Goal: Navigation & Orientation: Find specific page/section

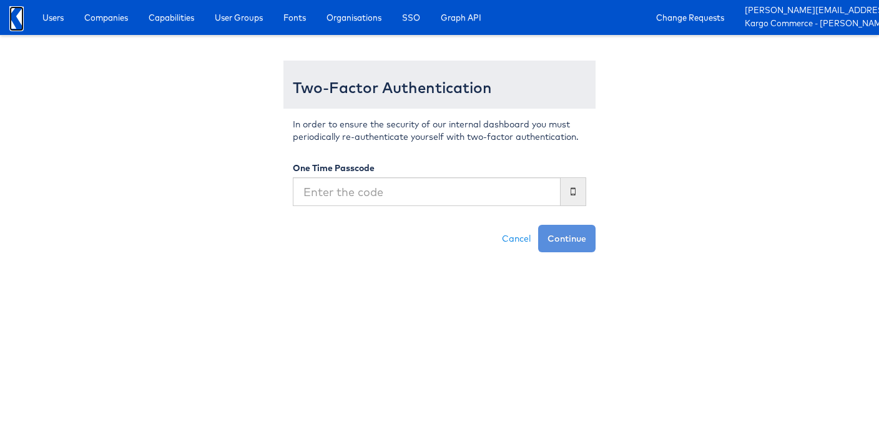
click at [20, 22] on icon at bounding box center [19, 17] width 7 height 22
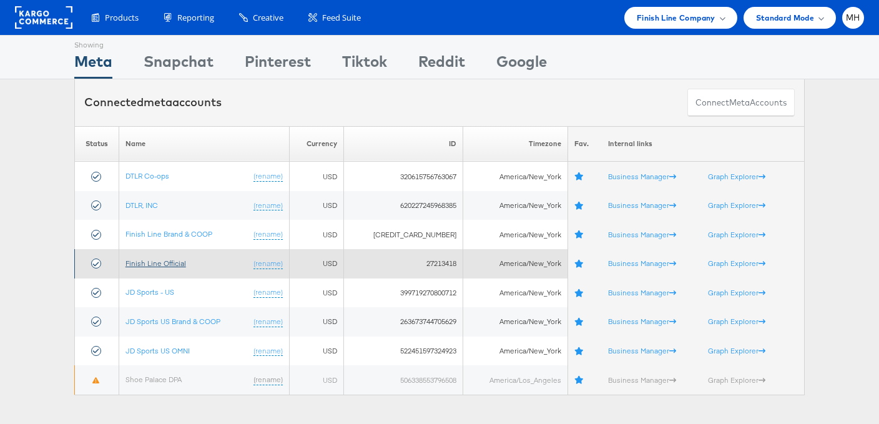
click at [166, 261] on link "Finish Line Official" at bounding box center [155, 262] width 61 height 9
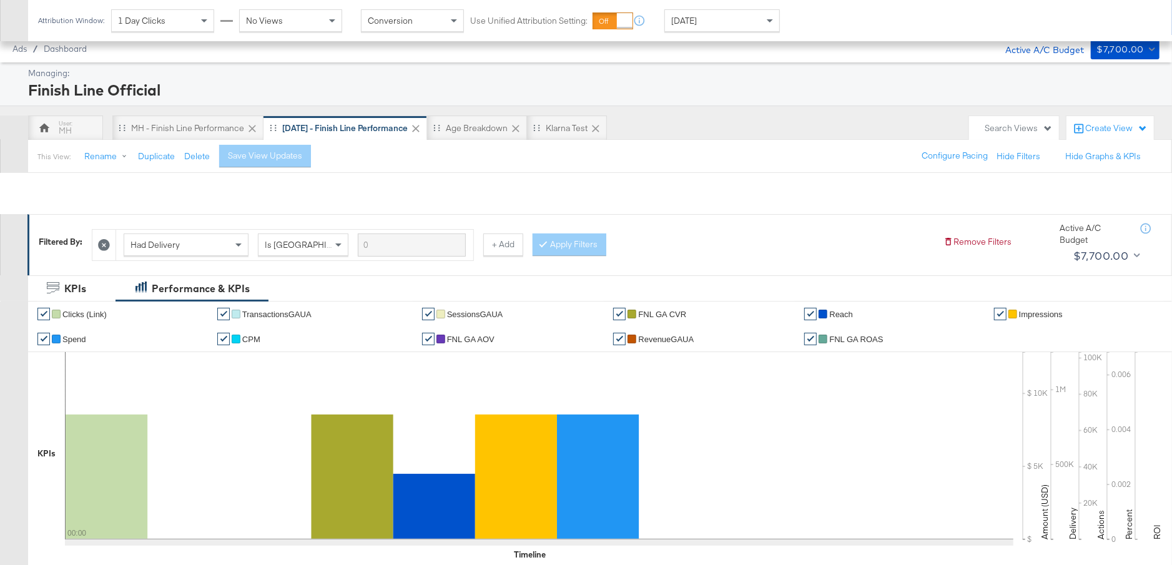
scroll to position [630, 0]
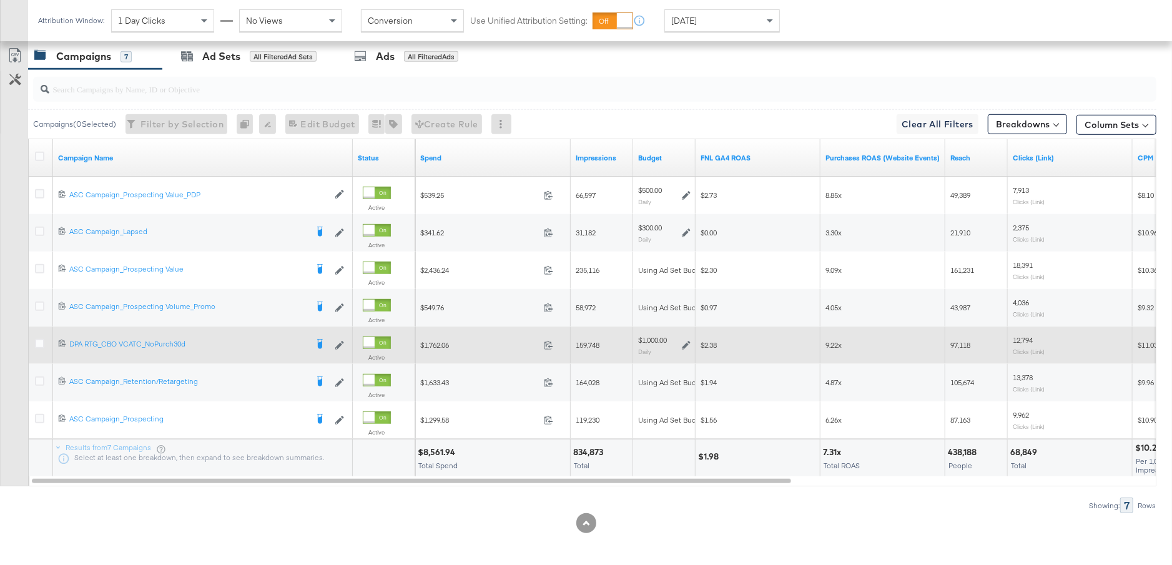
click at [687, 341] on icon at bounding box center [686, 345] width 9 height 9
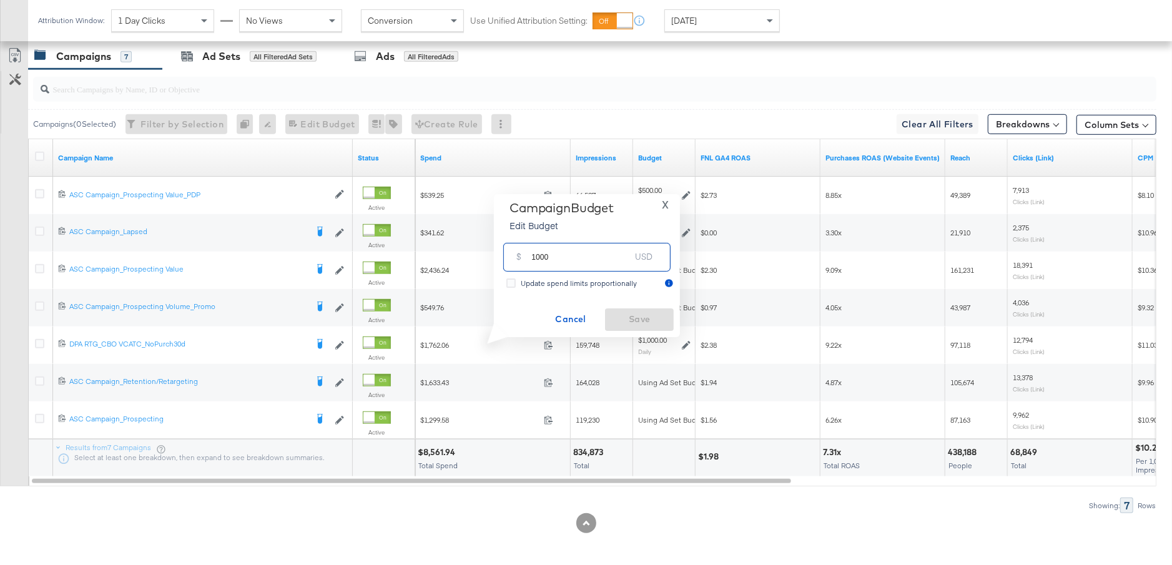
drag, startPoint x: 561, startPoint y: 258, endPoint x: 507, endPoint y: 258, distance: 53.7
click at [507, 258] on div "$ 1000 USD" at bounding box center [586, 257] width 167 height 28
type input "500"
click at [633, 323] on span "Save" at bounding box center [639, 320] width 59 height 16
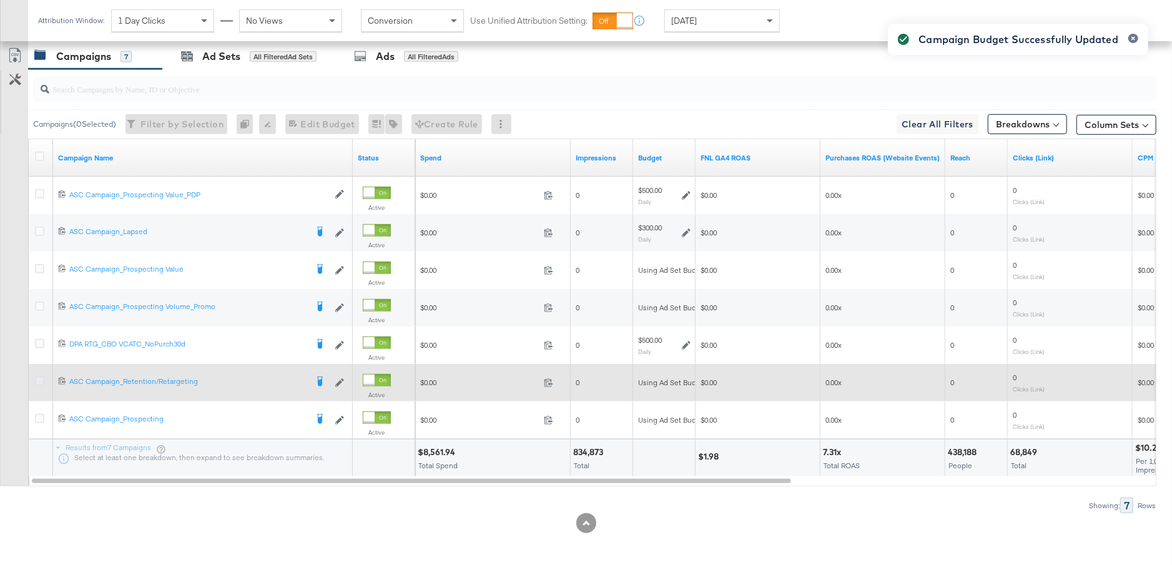
click at [41, 378] on icon at bounding box center [39, 380] width 9 height 9
click at [0, 0] on input "checkbox" at bounding box center [0, 0] width 0 height 0
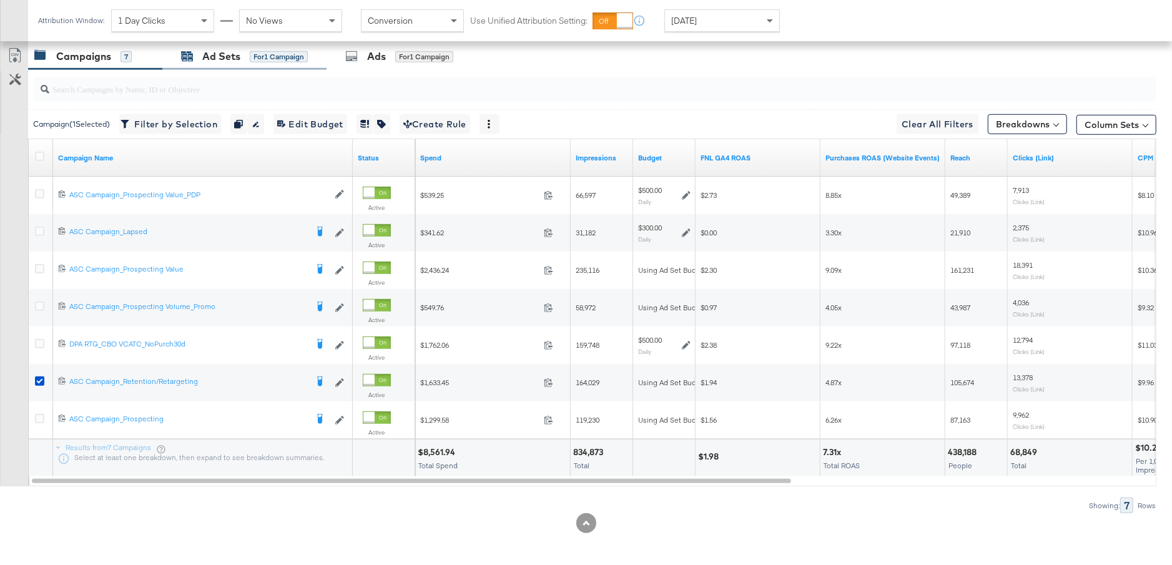
click at [219, 57] on div "Ad Sets" at bounding box center [221, 56] width 38 height 14
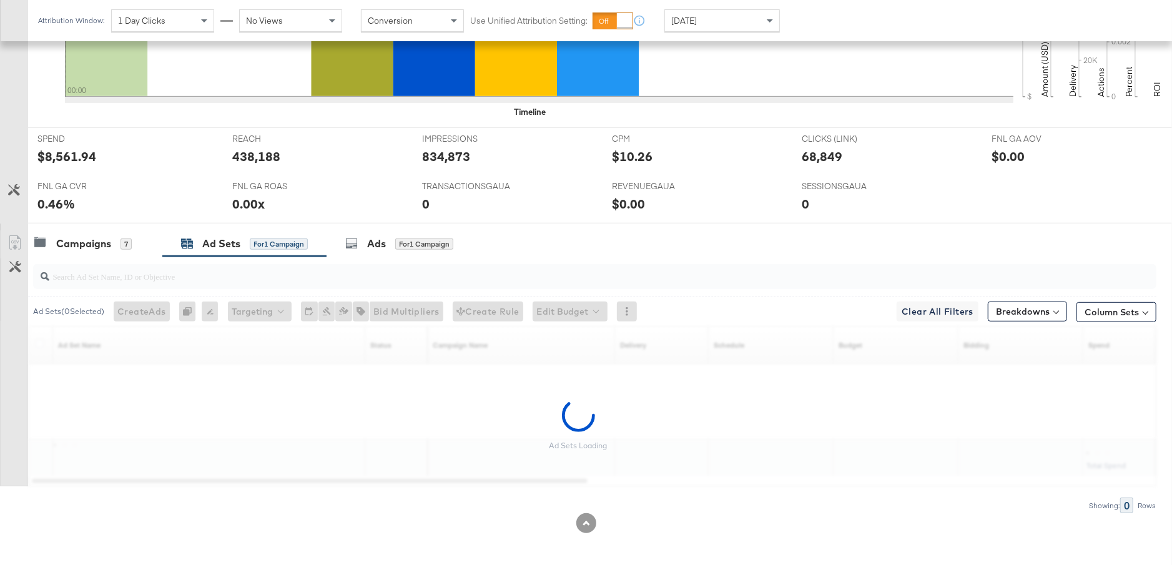
scroll to position [405, 0]
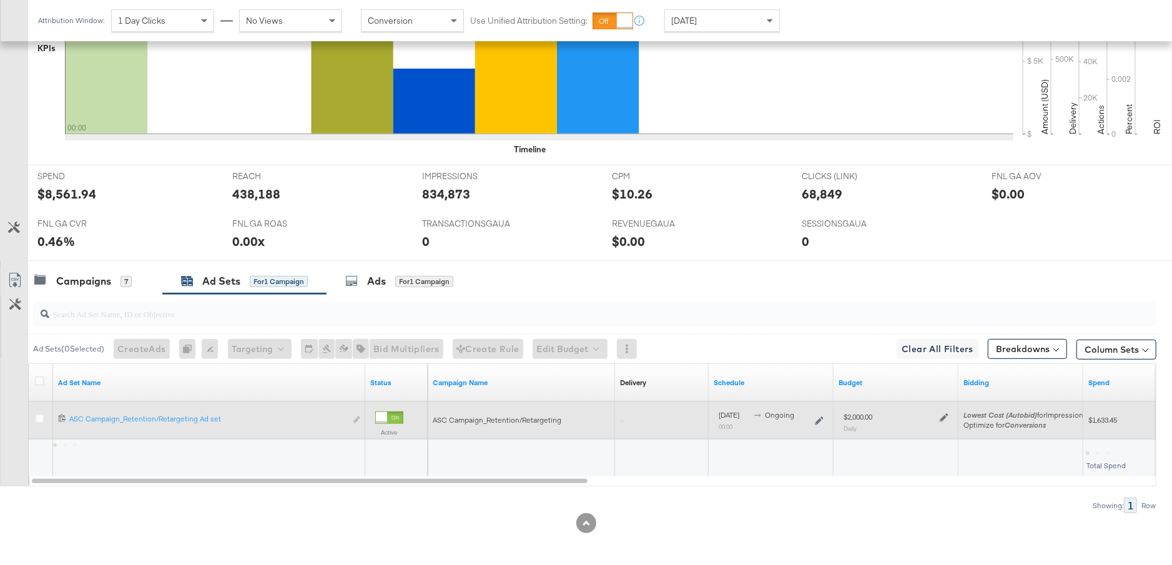
click at [945, 416] on icon at bounding box center [944, 417] width 9 height 9
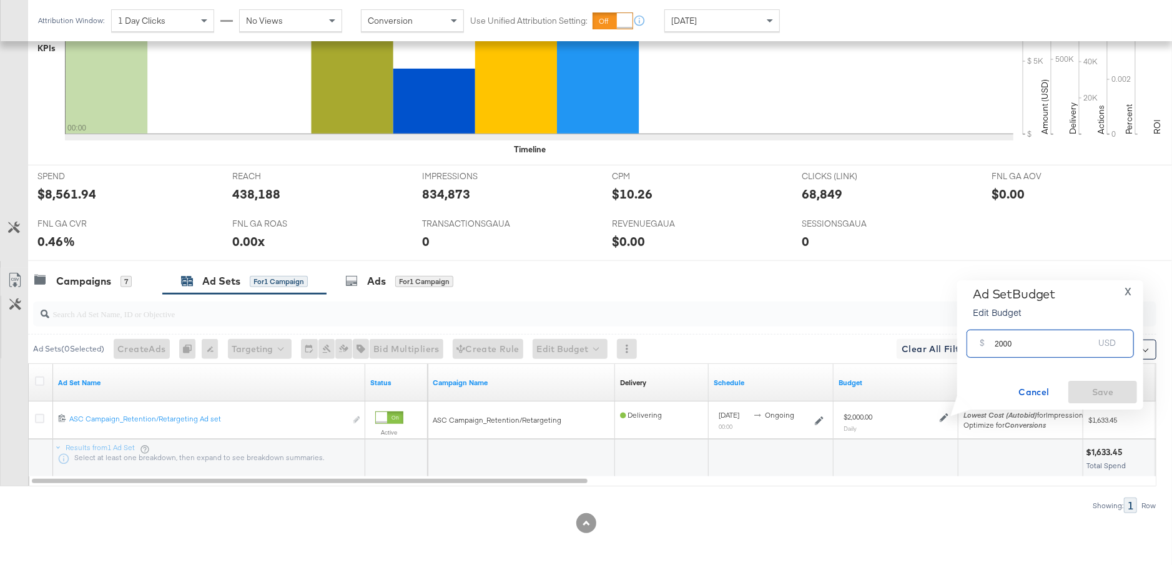
drag, startPoint x: 1029, startPoint y: 342, endPoint x: 980, endPoint y: 347, distance: 49.5
click at [980, 347] on div "$ 2000 USD" at bounding box center [1049, 344] width 167 height 28
type input "1"
type input "9"
type input "1000"
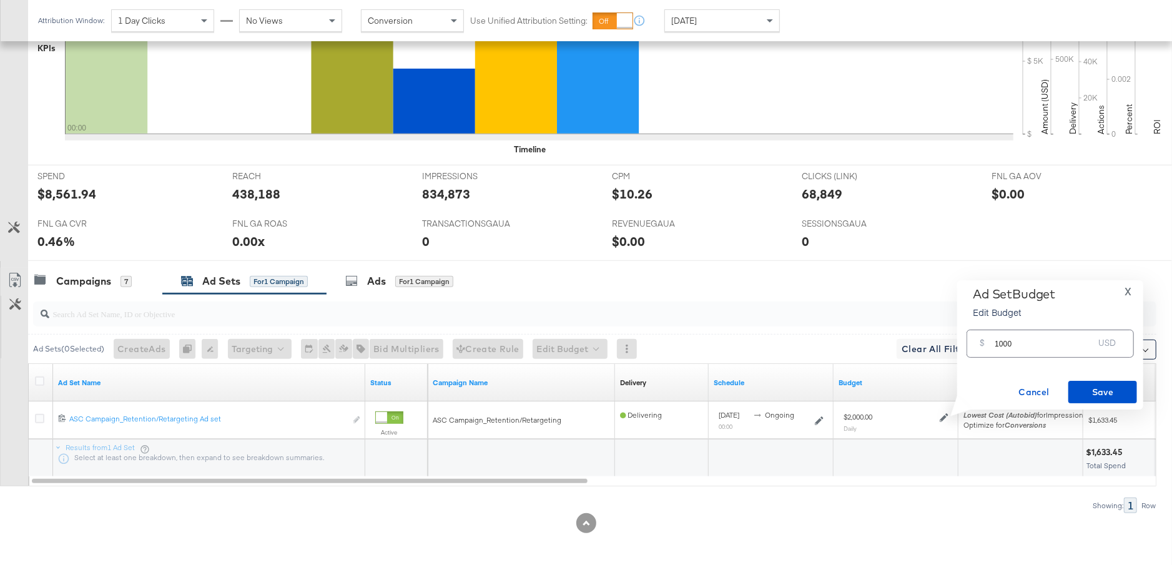
click at [1096, 380] on div "Ad Set Budget Edit Budget X $ 1000 USD Cancel Save" at bounding box center [1050, 345] width 174 height 117
click at [1104, 398] on span "Save" at bounding box center [1102, 393] width 59 height 16
click at [109, 285] on div "Campaigns" at bounding box center [83, 281] width 55 height 14
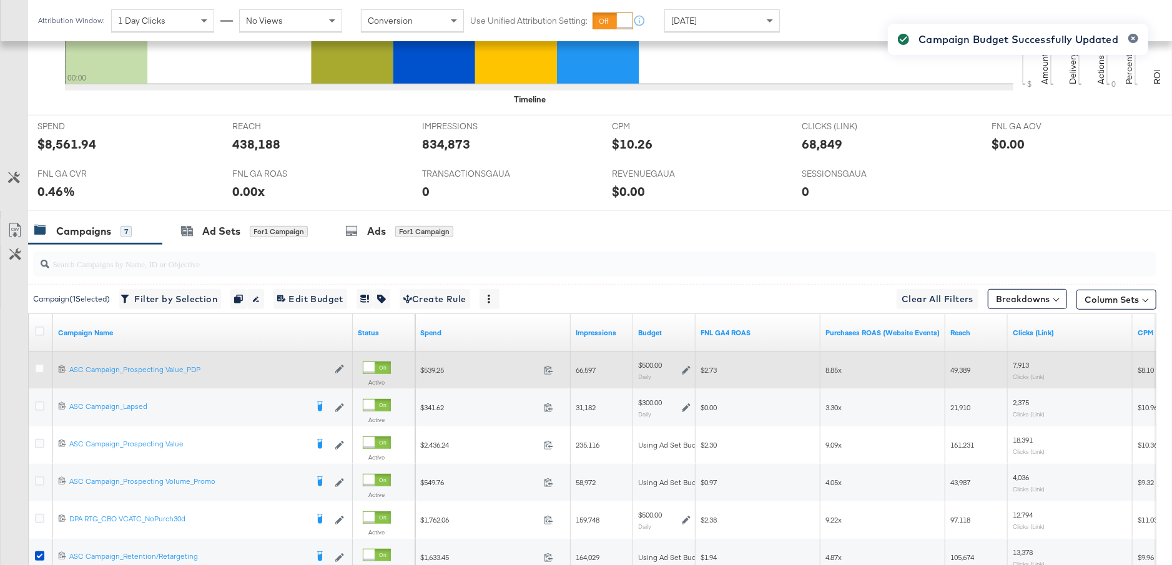
scroll to position [630, 0]
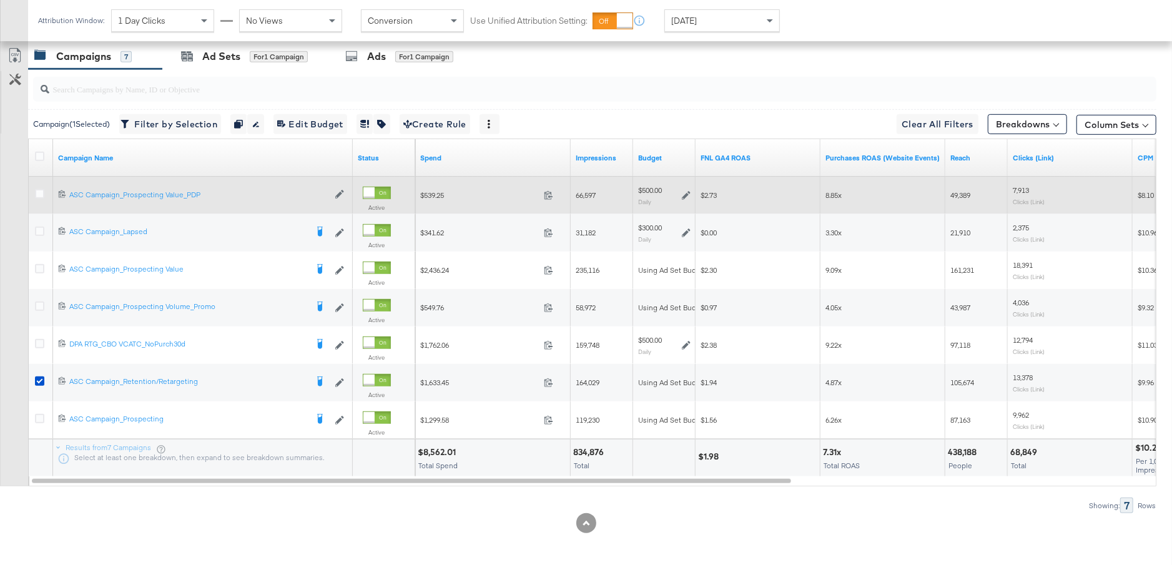
click at [687, 192] on icon at bounding box center [686, 195] width 9 height 9
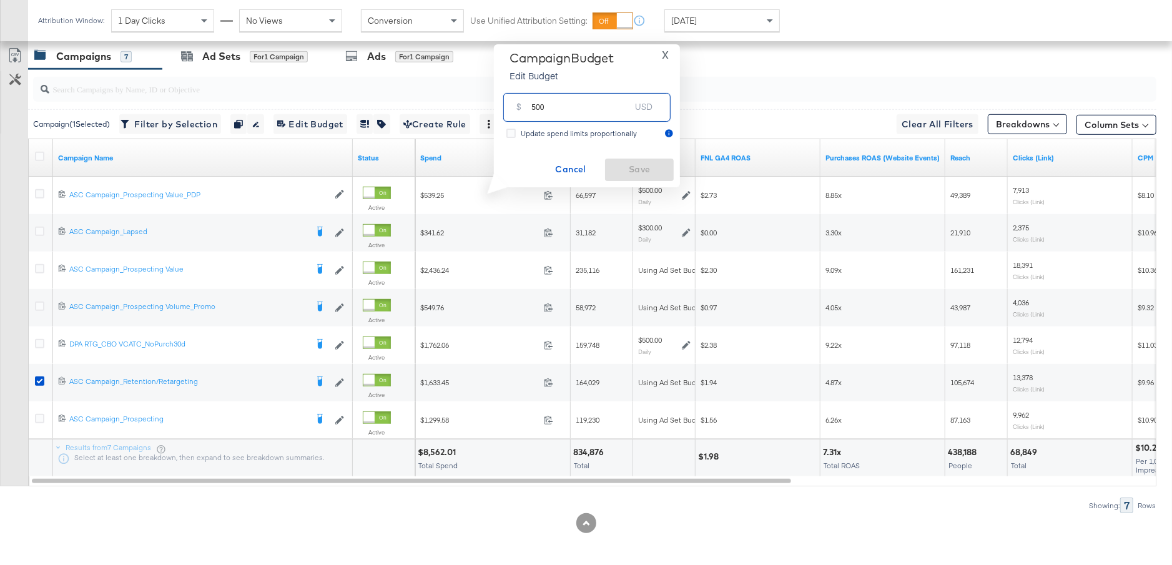
drag, startPoint x: 548, startPoint y: 112, endPoint x: 521, endPoint y: 112, distance: 26.9
click at [519, 112] on div "$ 500 USD" at bounding box center [586, 107] width 167 height 28
type input "800"
click at [626, 161] on button "Save" at bounding box center [639, 170] width 69 height 22
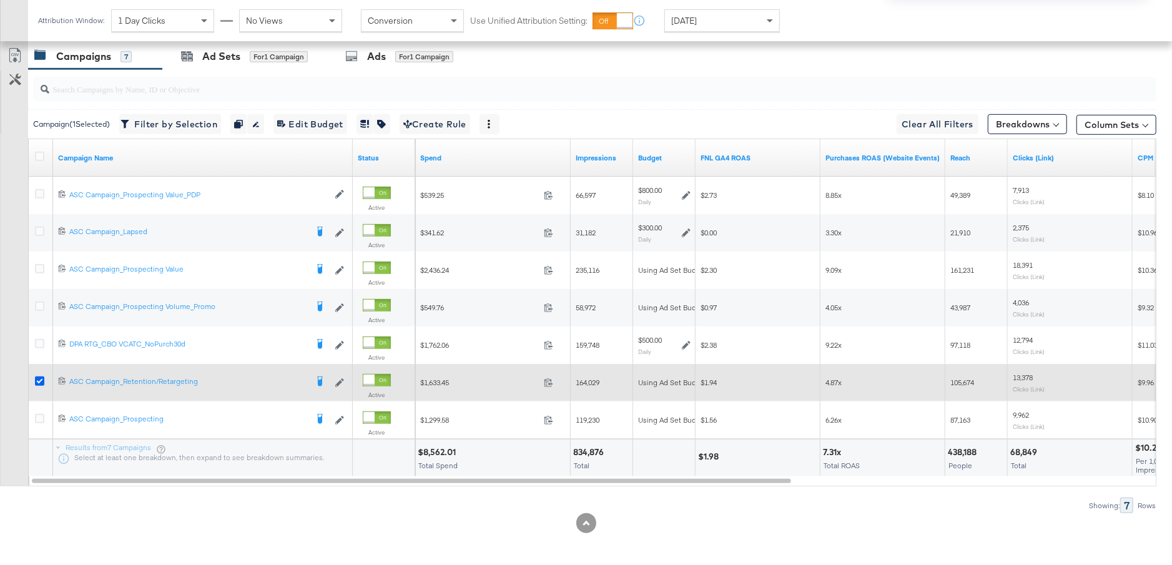
click at [39, 376] on icon at bounding box center [39, 380] width 9 height 9
click at [0, 0] on input "checkbox" at bounding box center [0, 0] width 0 height 0
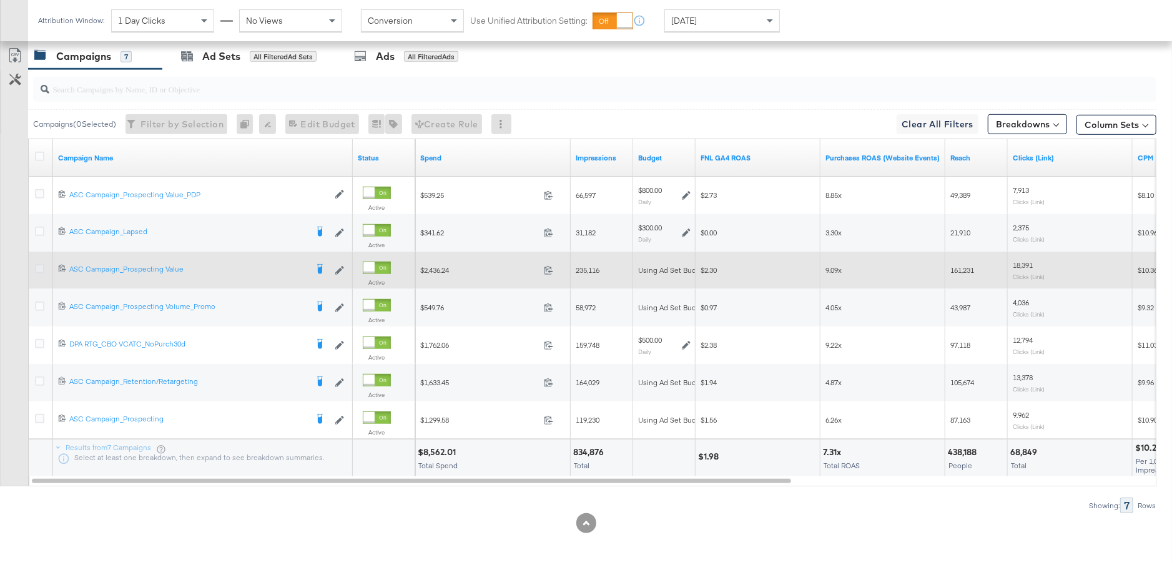
click at [39, 268] on icon at bounding box center [39, 268] width 9 height 9
click at [0, 0] on input "checkbox" at bounding box center [0, 0] width 0 height 0
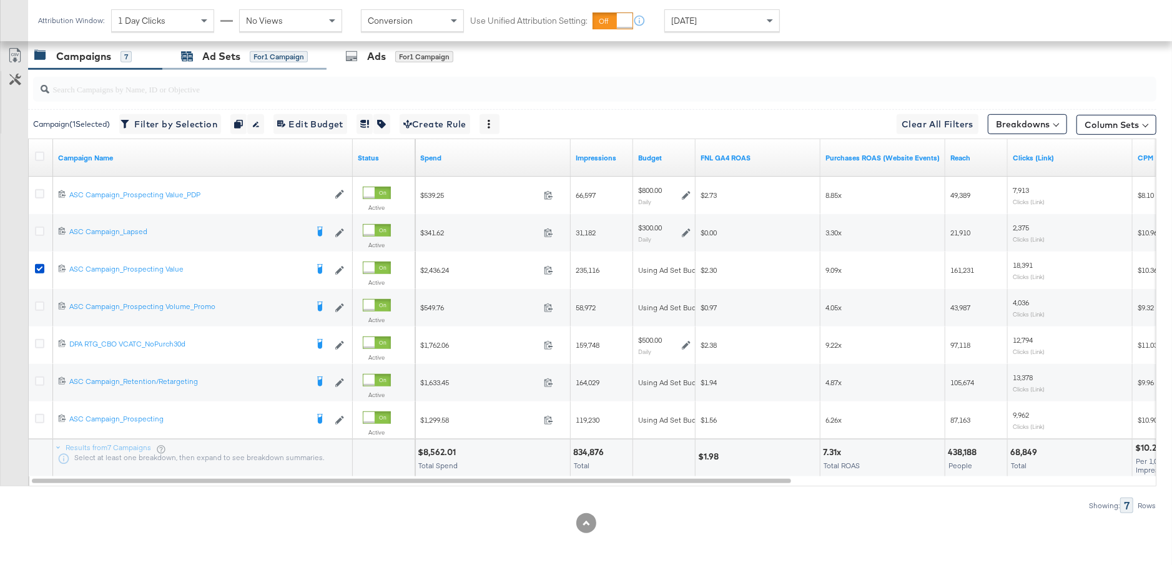
click at [254, 51] on div "for 1 Campaign" at bounding box center [279, 56] width 58 height 11
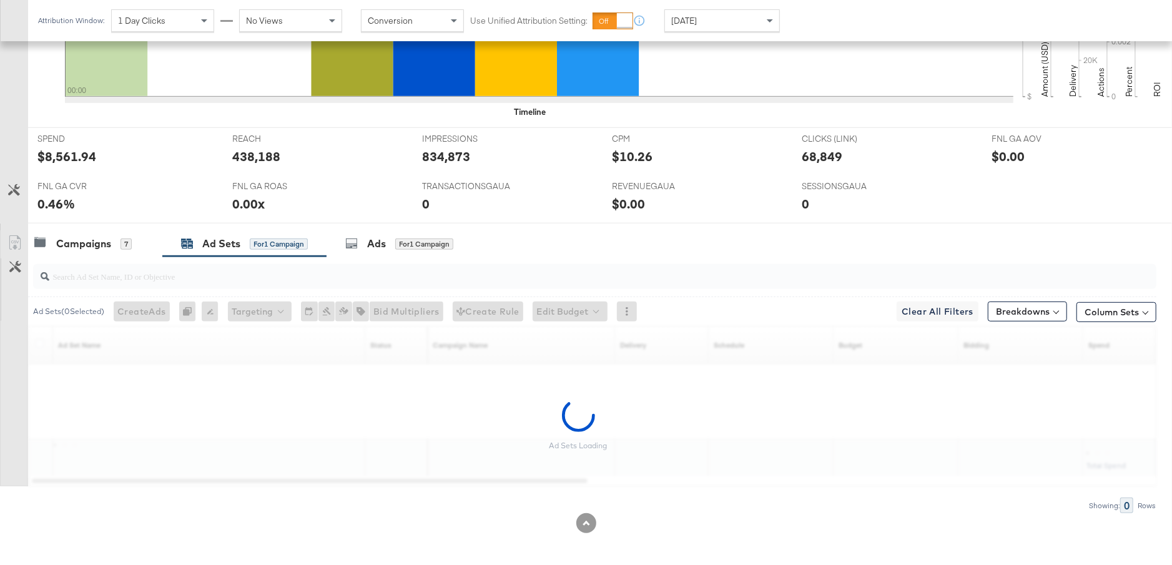
scroll to position [405, 0]
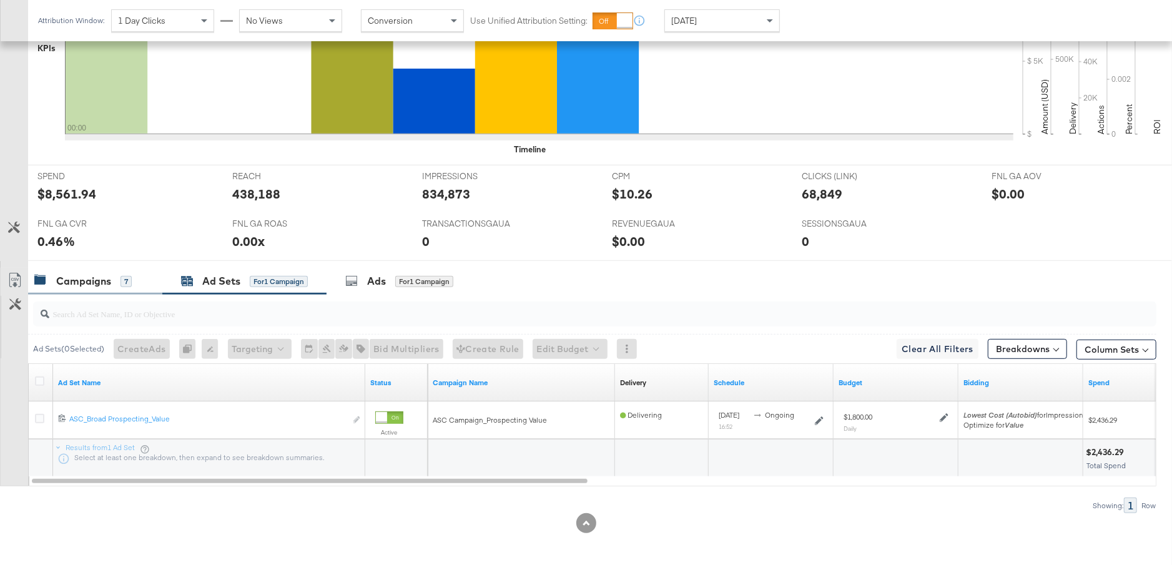
click at [87, 282] on div "Campaigns" at bounding box center [83, 281] width 55 height 14
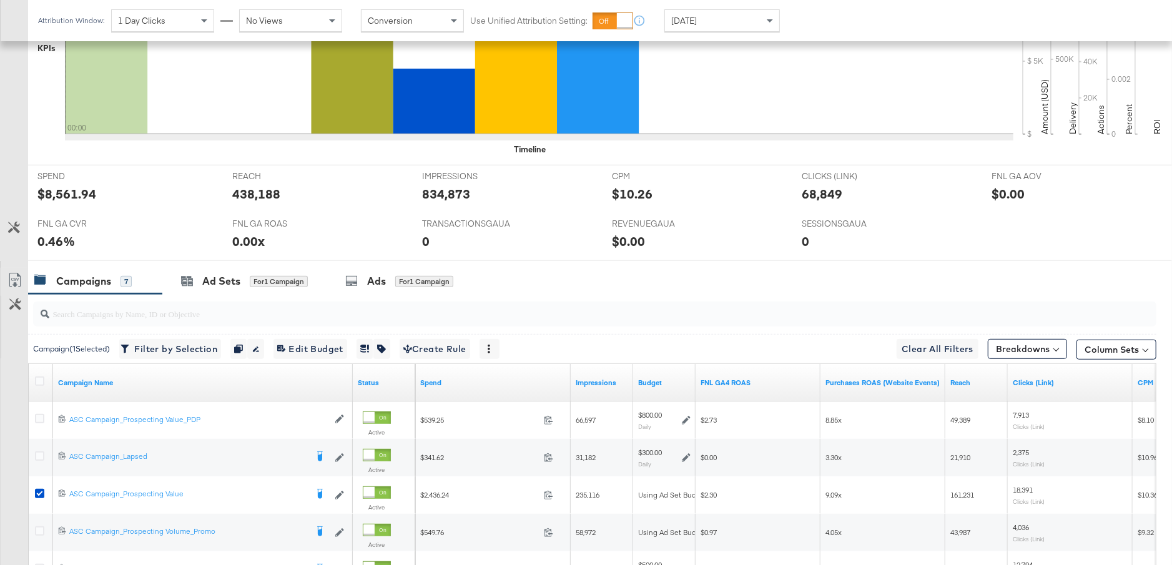
scroll to position [630, 0]
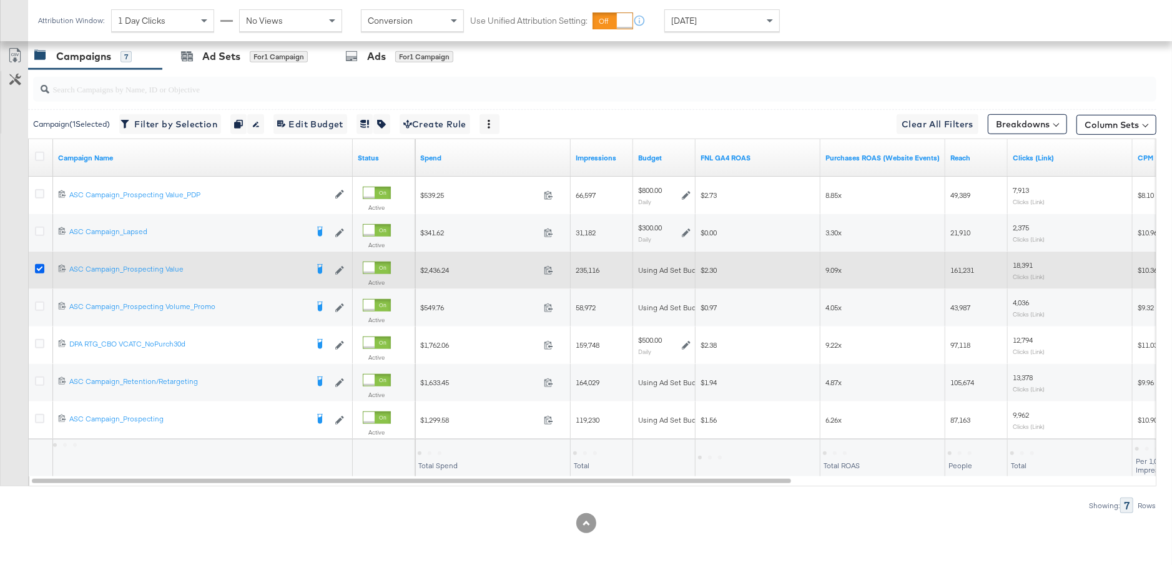
click at [39, 268] on icon at bounding box center [39, 268] width 9 height 9
click at [0, 0] on input "checkbox" at bounding box center [0, 0] width 0 height 0
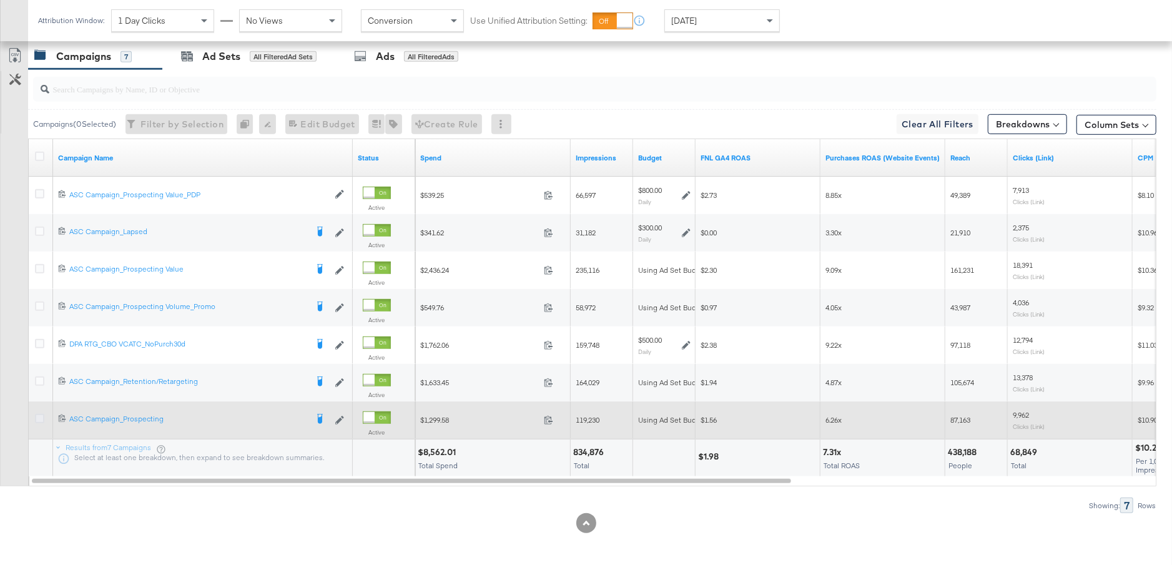
click at [41, 414] on icon at bounding box center [39, 418] width 9 height 9
click at [0, 0] on input "checkbox" at bounding box center [0, 0] width 0 height 0
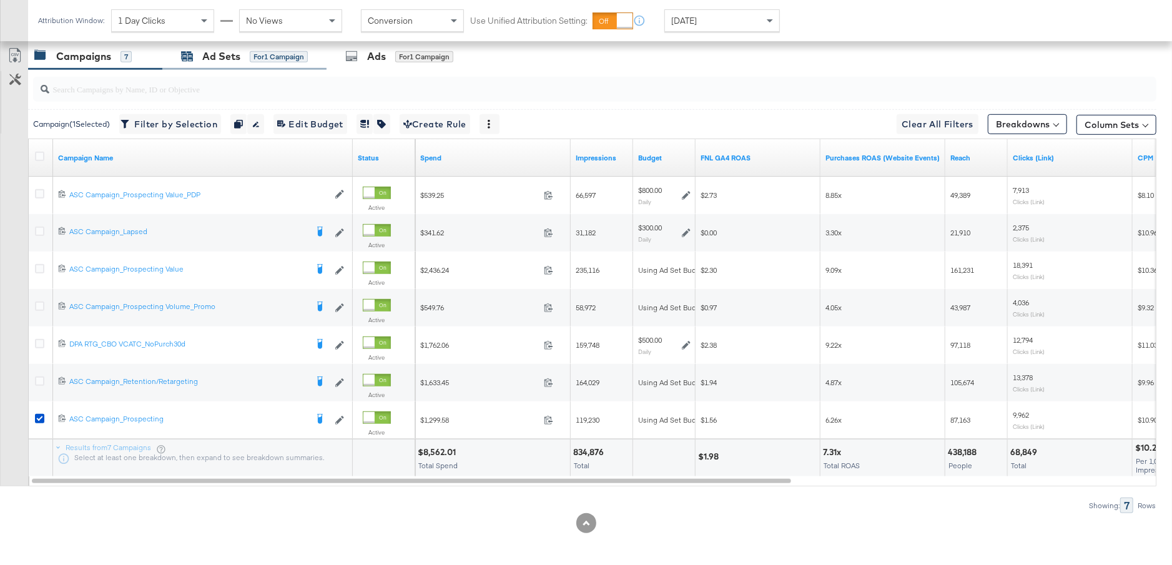
click at [260, 52] on div "for 1 Campaign" at bounding box center [279, 56] width 58 height 11
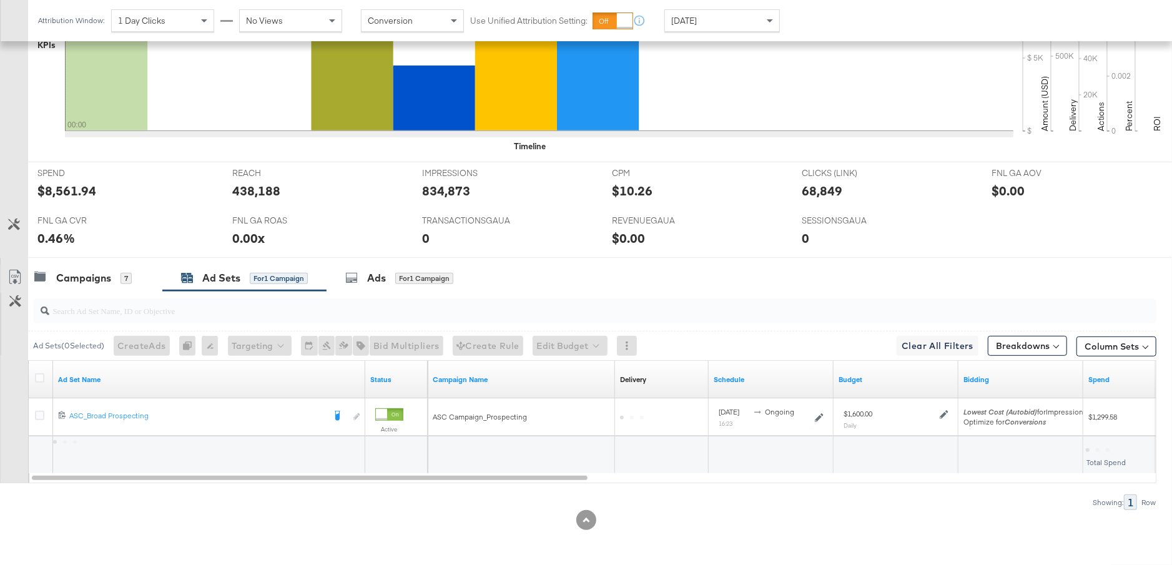
scroll to position [405, 0]
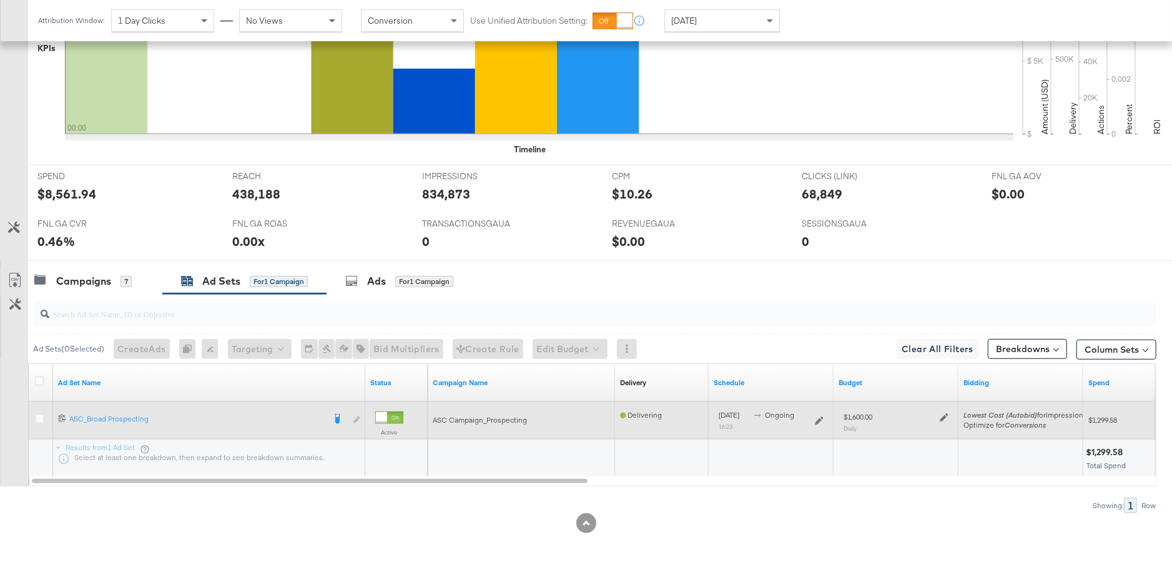
click at [945, 415] on icon at bounding box center [944, 417] width 9 height 9
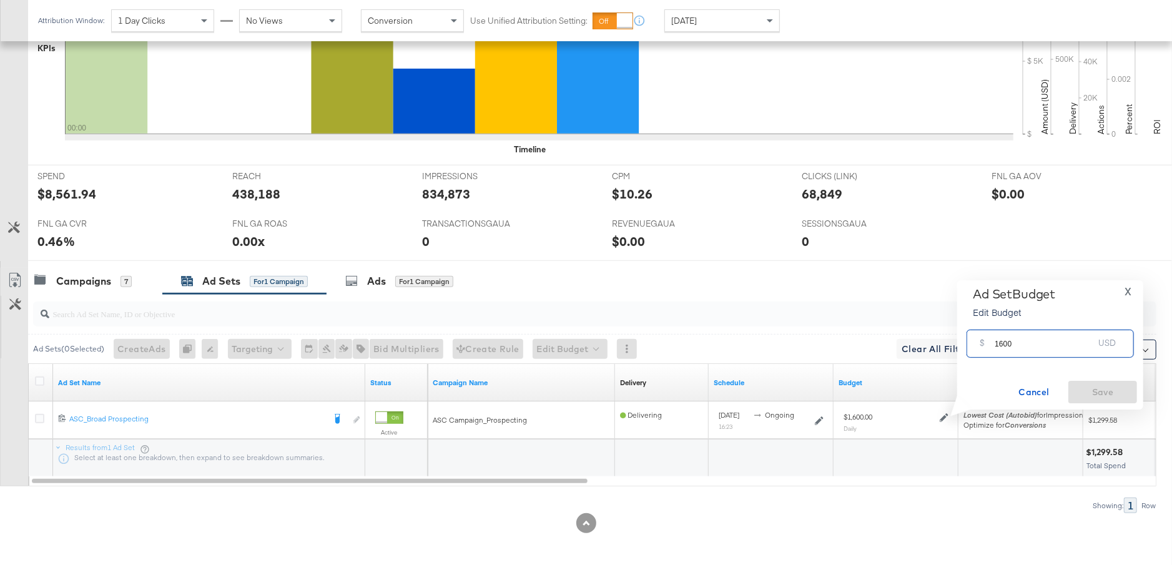
drag, startPoint x: 1015, startPoint y: 348, endPoint x: 979, endPoint y: 349, distance: 36.2
click at [978, 348] on div "$ 1600 USD" at bounding box center [1049, 344] width 167 height 28
type input "1200"
click at [1093, 381] on button "Save" at bounding box center [1102, 392] width 69 height 22
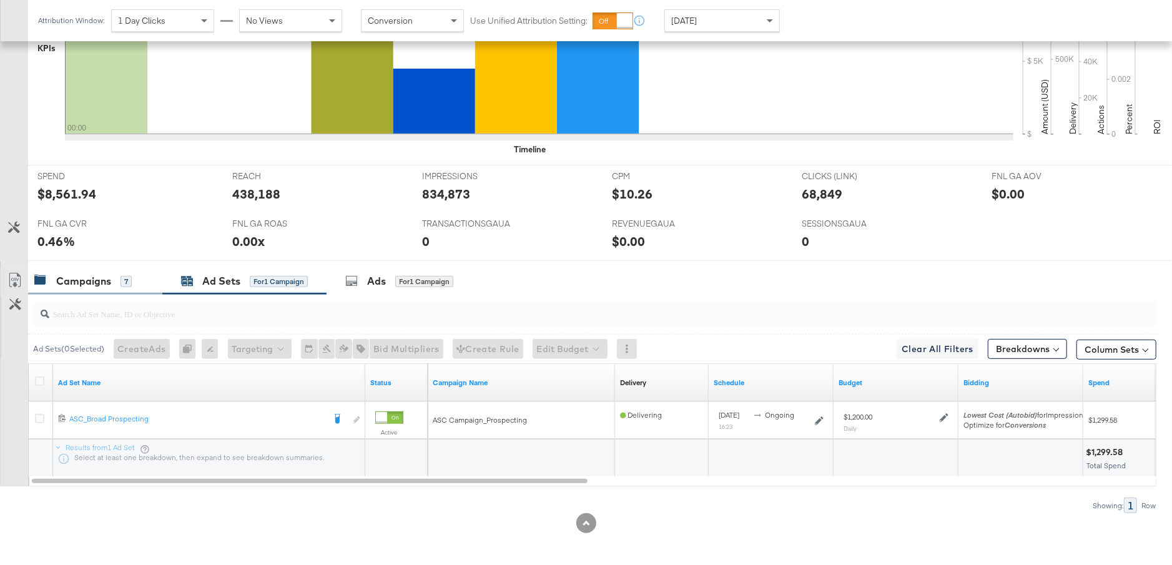
click at [97, 282] on div "Campaigns" at bounding box center [83, 281] width 55 height 14
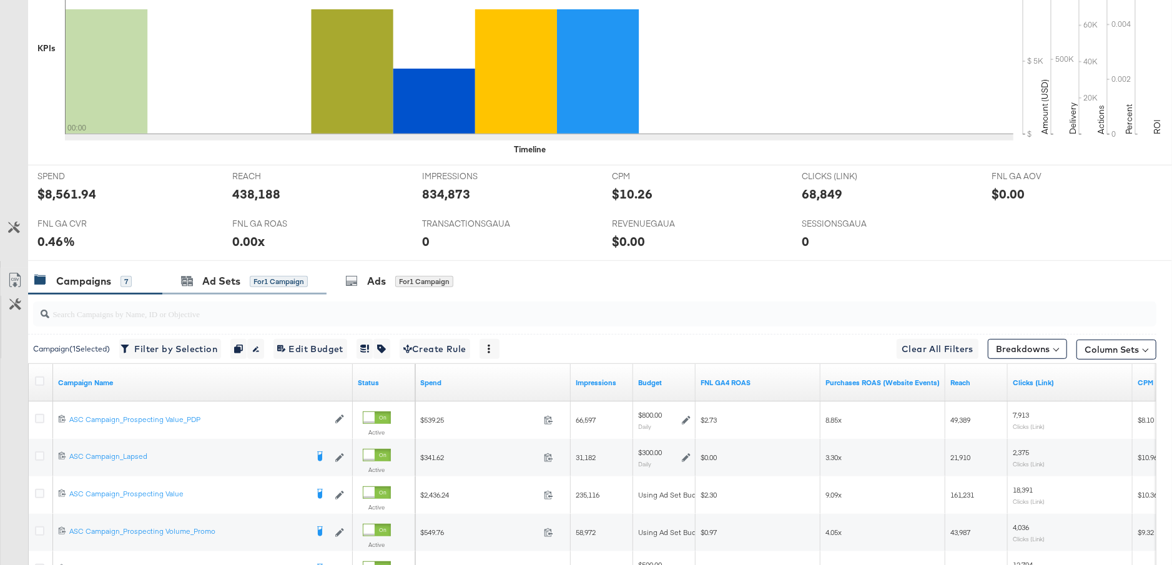
scroll to position [0, 0]
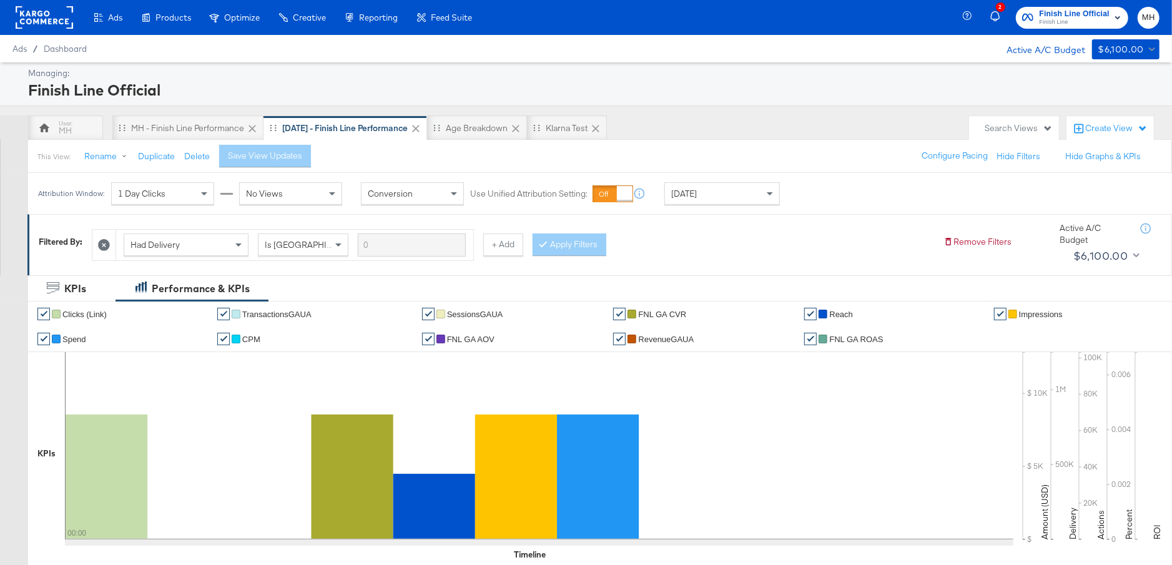
click at [51, 22] on rect at bounding box center [44, 17] width 57 height 22
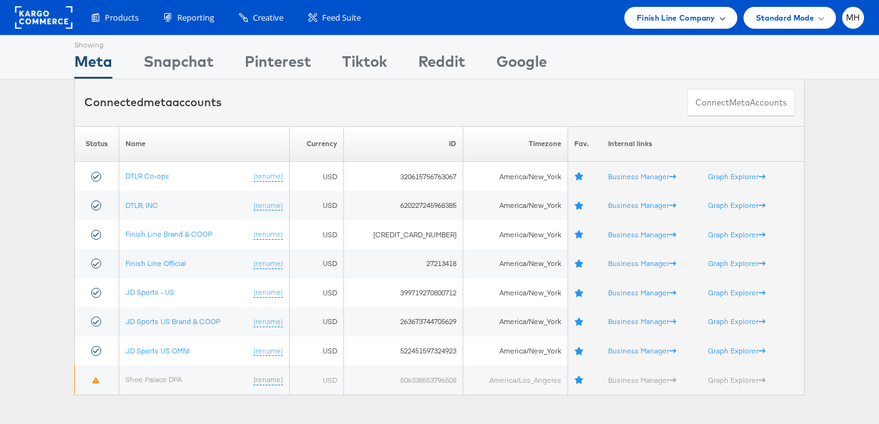
click at [676, 25] on div "Finish Line Company" at bounding box center [680, 18] width 113 height 22
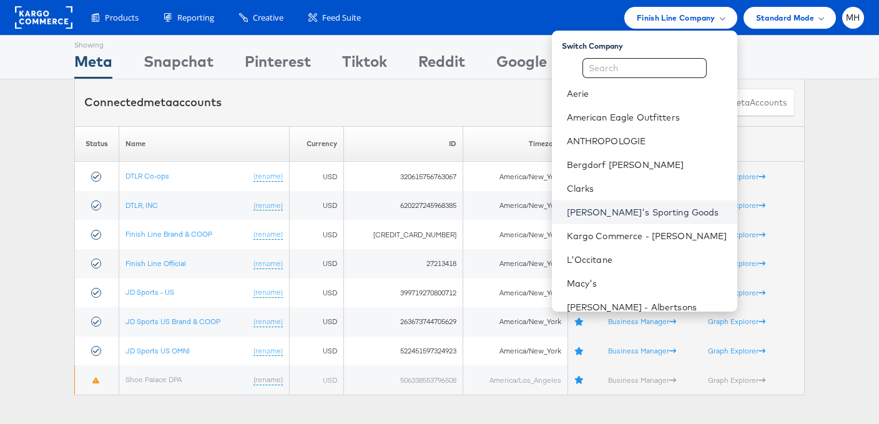
click at [656, 210] on link "[PERSON_NAME]'s Sporting Goods" at bounding box center [647, 212] width 160 height 12
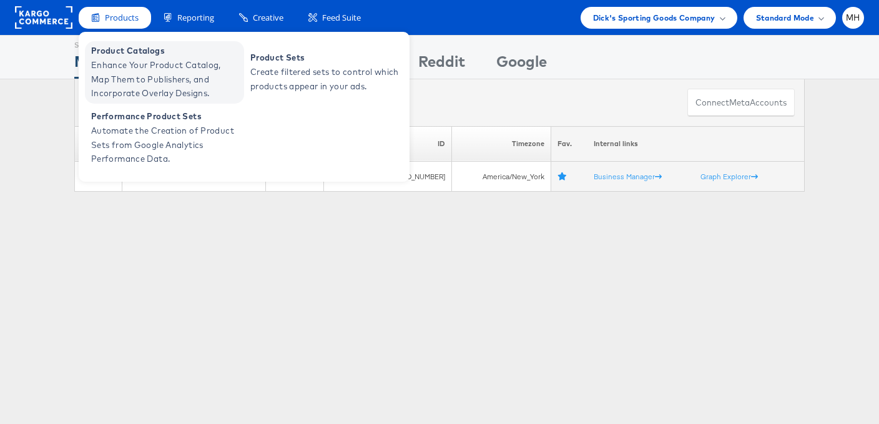
click at [150, 96] on span "Enhance Your Product Catalog, Map Them to Publishers, and Incorporate Overlay D…" at bounding box center [166, 79] width 150 height 42
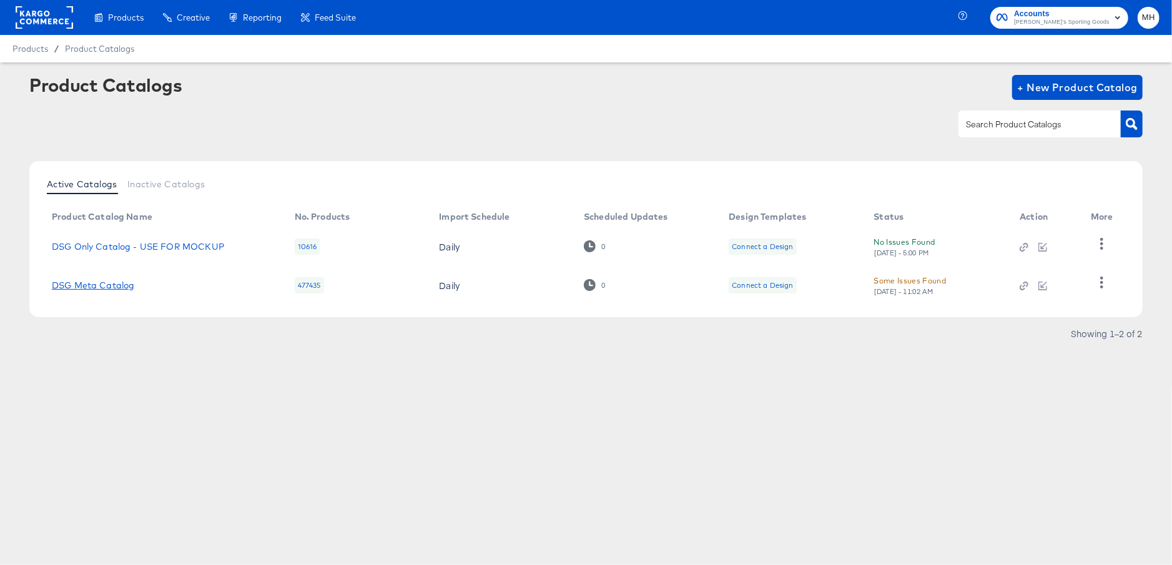
click at [124, 288] on link "DSG Meta Catalog" at bounding box center [93, 285] width 82 height 10
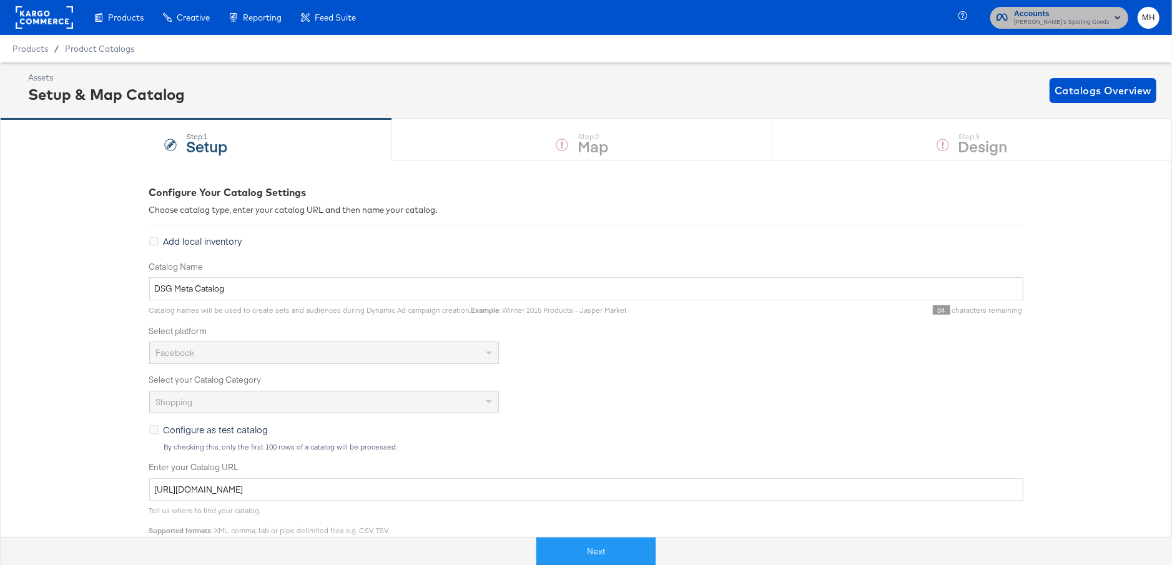
click at [1106, 10] on span "Accounts" at bounding box center [1062, 13] width 96 height 13
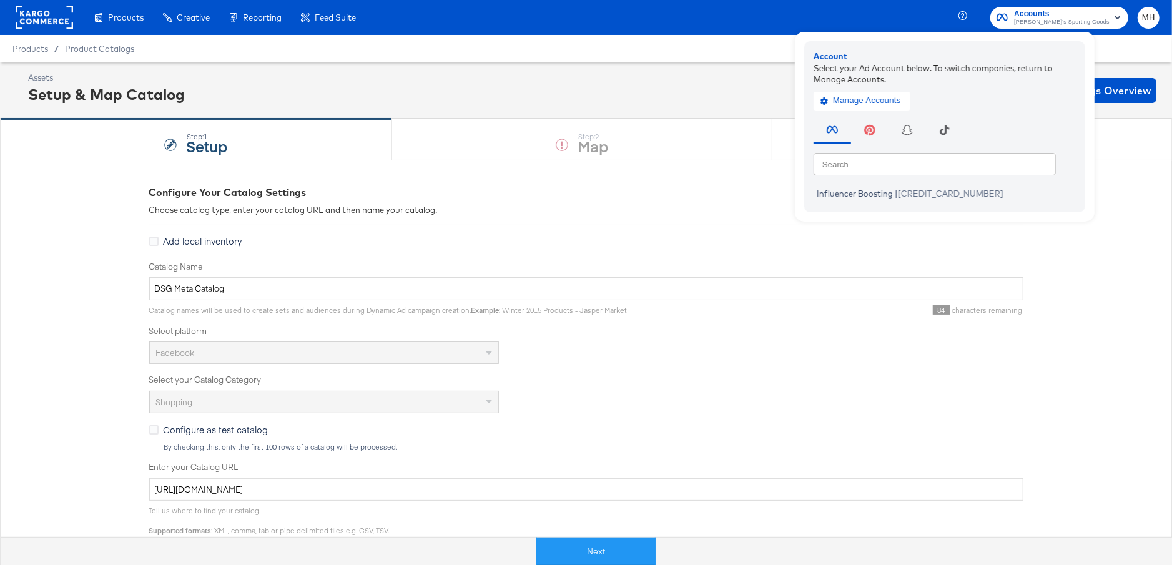
click at [43, 19] on rect at bounding box center [44, 17] width 57 height 22
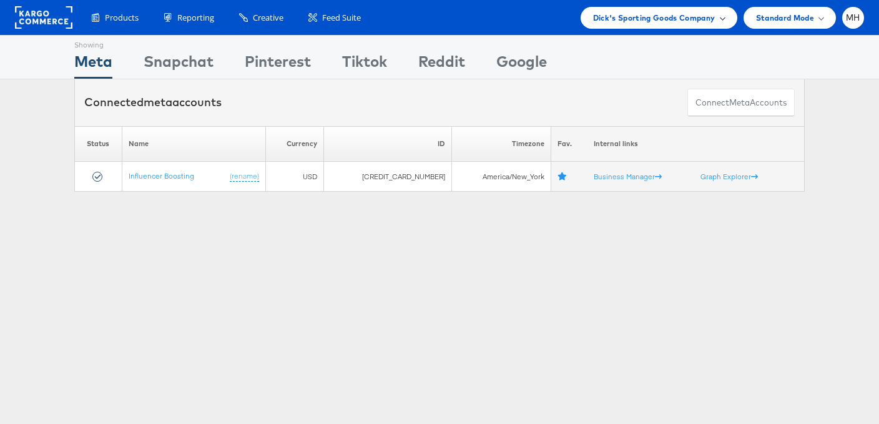
click at [704, 22] on span "Dick's Sporting Goods Company" at bounding box center [654, 17] width 122 height 13
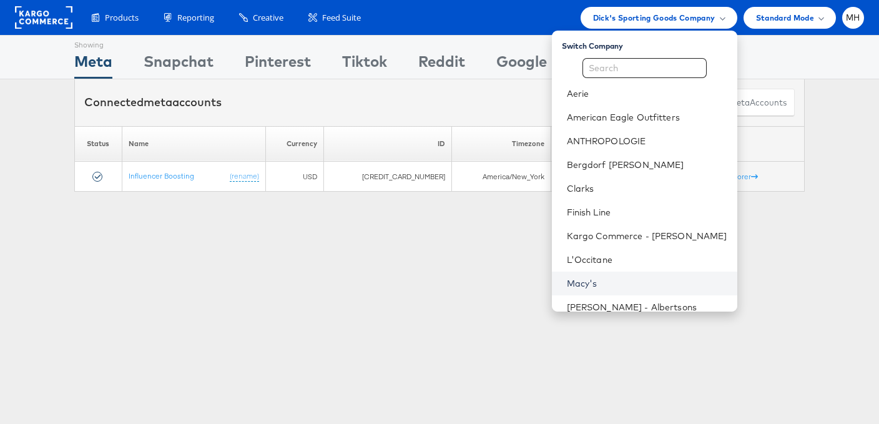
scroll to position [152, 0]
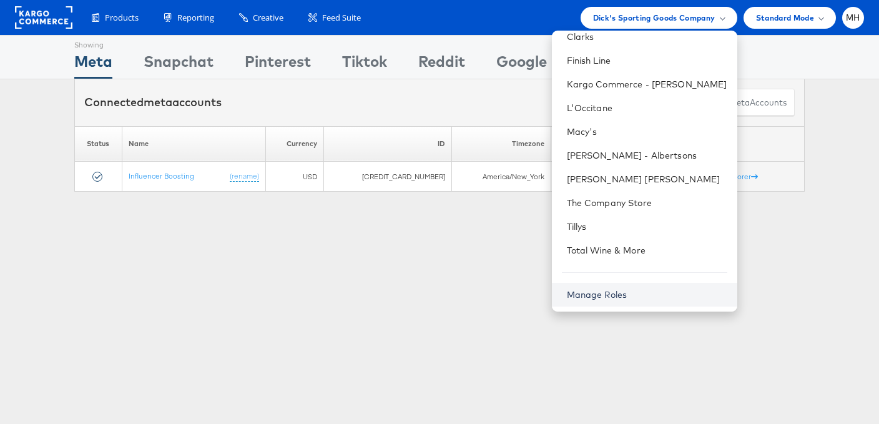
click at [627, 291] on link "Manage Roles" at bounding box center [597, 294] width 61 height 11
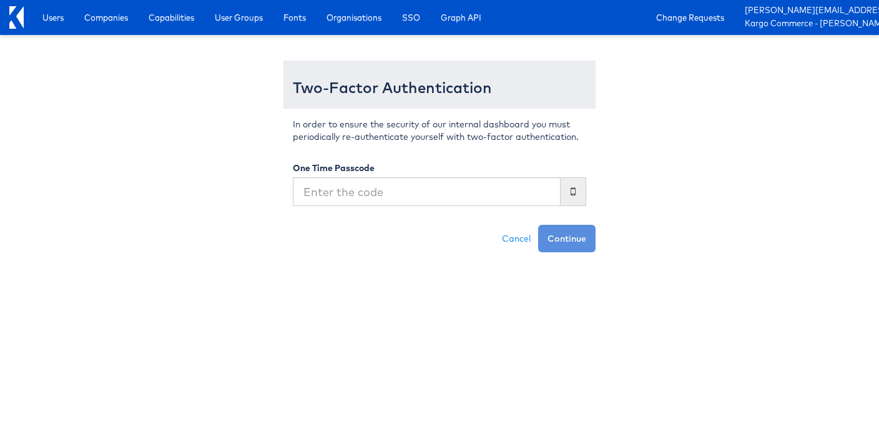
click at [427, 194] on input "text" at bounding box center [427, 191] width 268 height 29
type input "329622"
click at [586, 241] on button "Continue" at bounding box center [566, 238] width 57 height 27
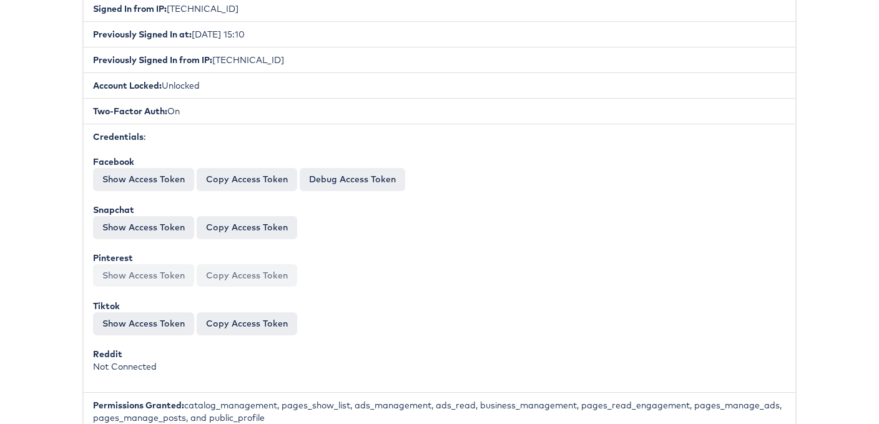
scroll to position [406, 0]
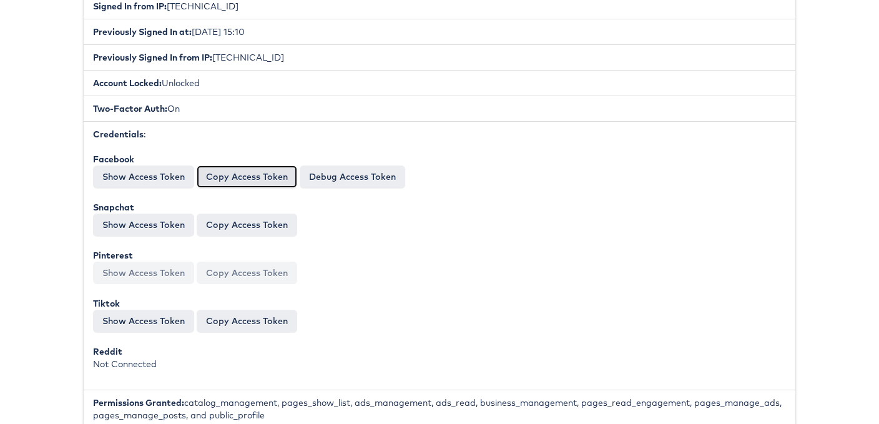
click at [227, 185] on button "Copy Access Token" at bounding box center [247, 176] width 101 height 22
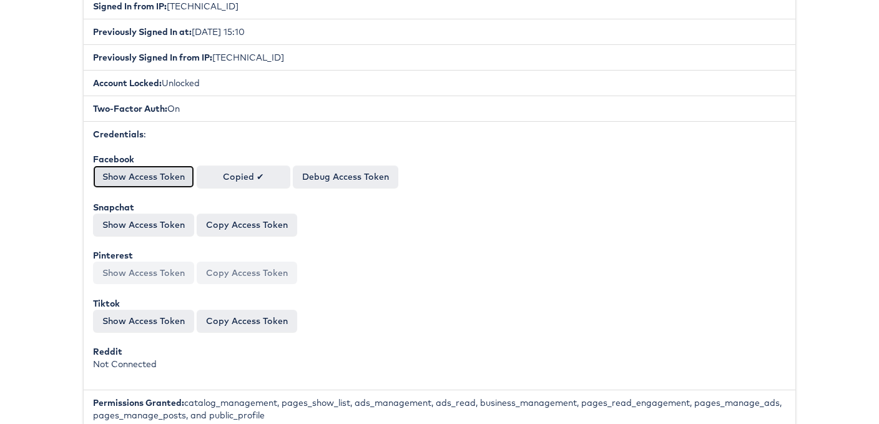
click at [159, 174] on button "Show Access Token" at bounding box center [143, 176] width 101 height 22
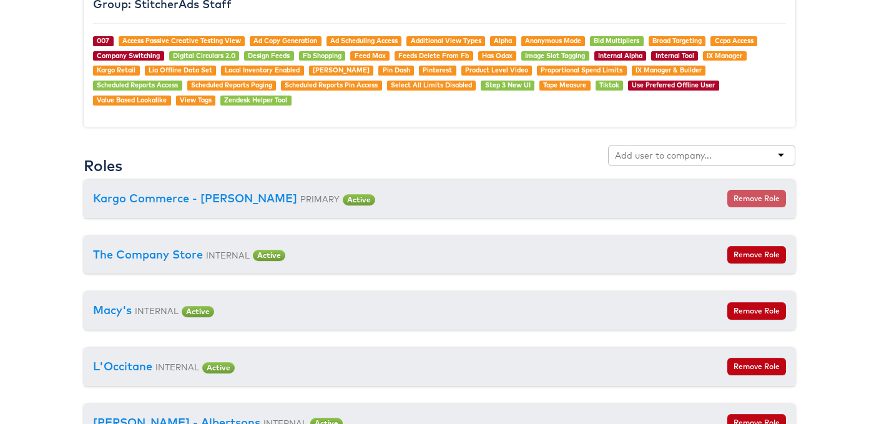
scroll to position [1391, 0]
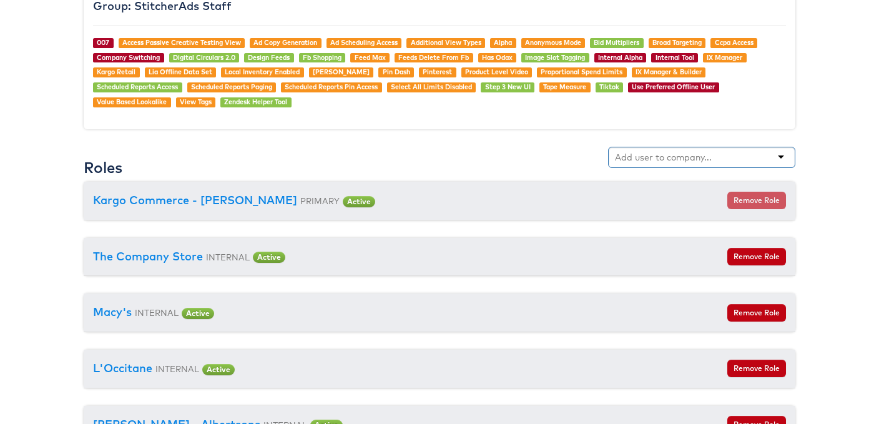
click at [646, 154] on input "text" at bounding box center [664, 157] width 99 height 12
click at [780, 155] on div "Haverty" at bounding box center [701, 157] width 187 height 21
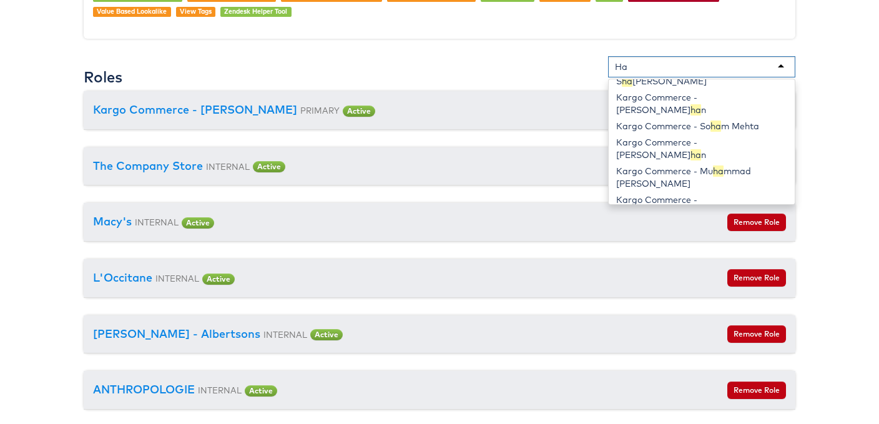
scroll to position [0, 0]
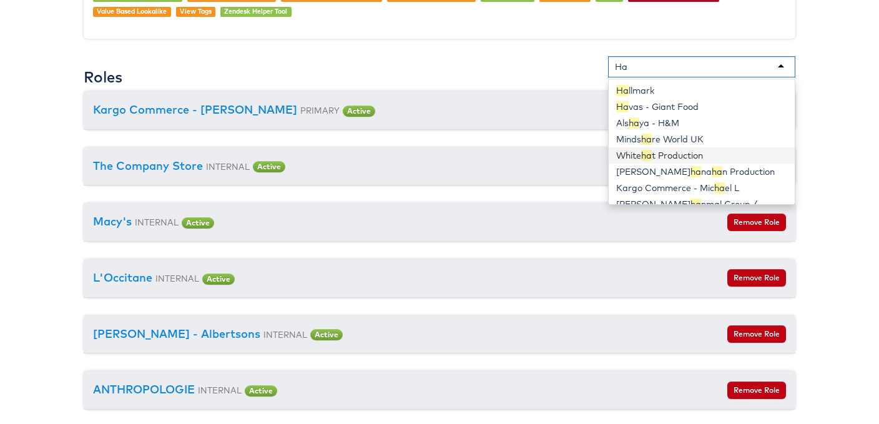
type input "Ha"
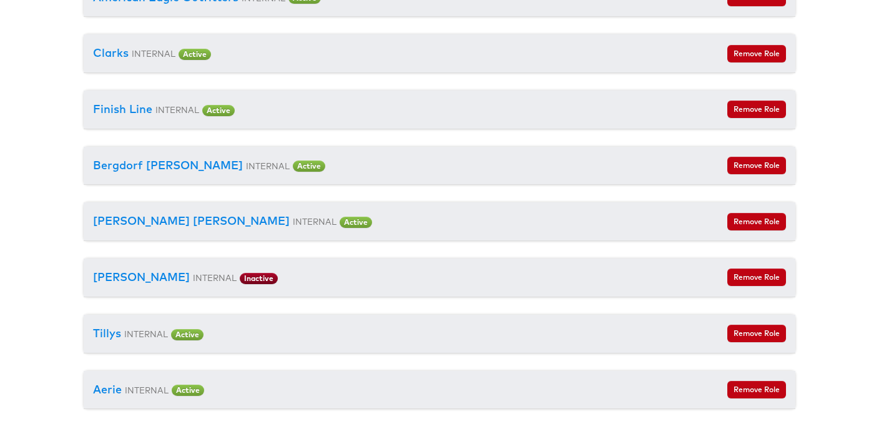
scroll to position [1987, 0]
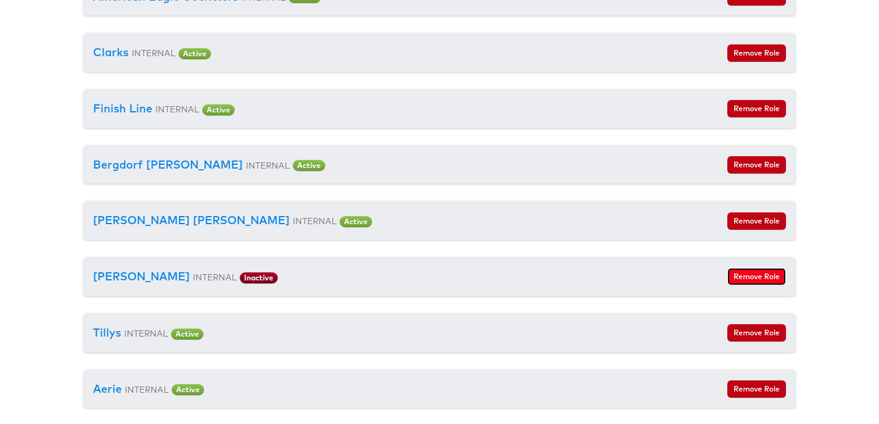
click at [756, 280] on button "Remove Role" at bounding box center [756, 276] width 59 height 17
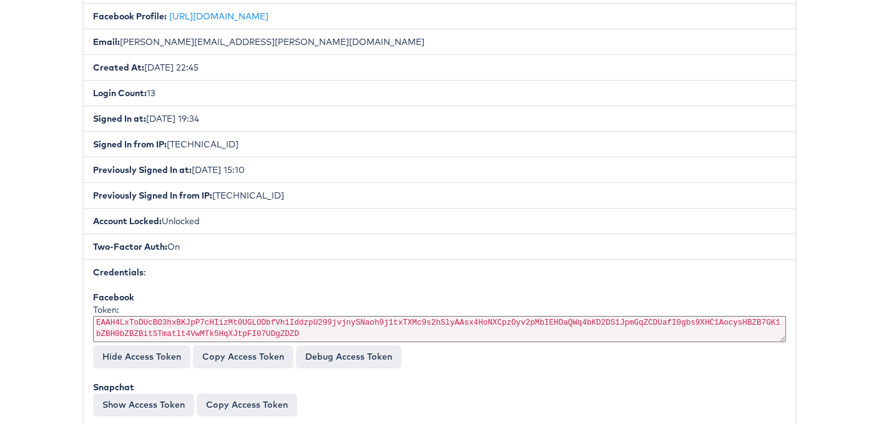
scroll to position [0, 0]
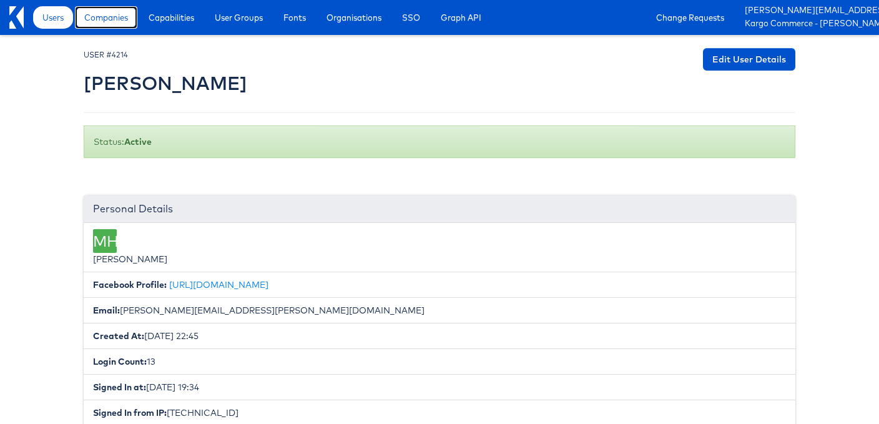
click at [118, 22] on span "Companies" at bounding box center [106, 17] width 44 height 12
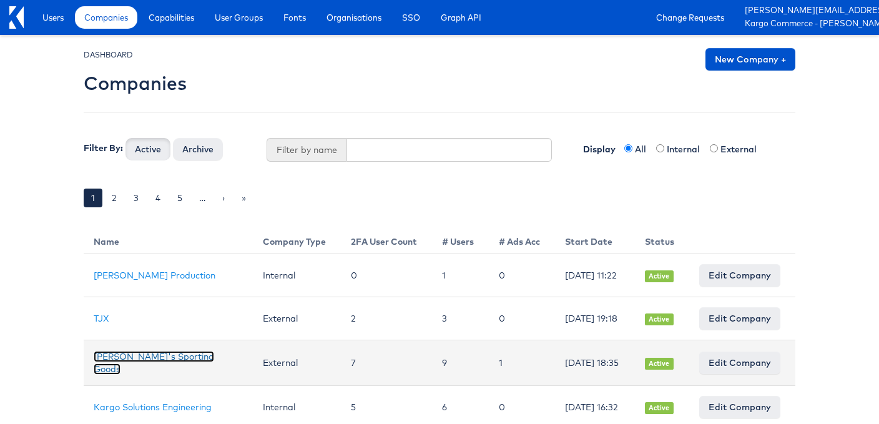
click at [151, 366] on link "[PERSON_NAME]'s Sporting Goods" at bounding box center [154, 363] width 120 height 24
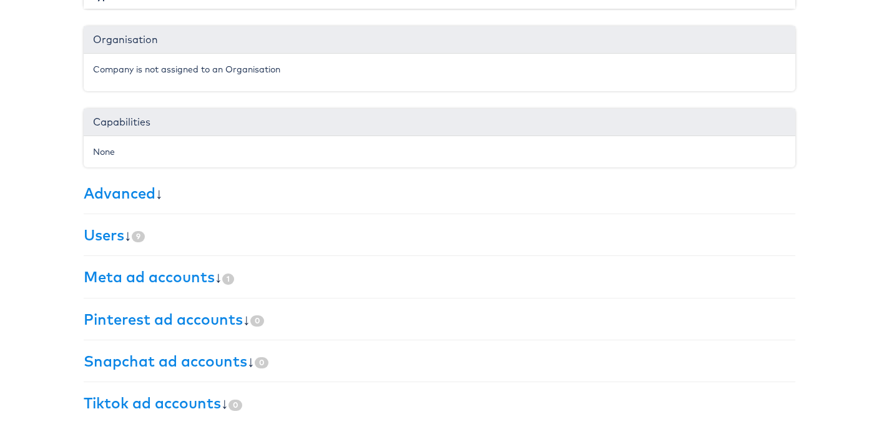
scroll to position [309, 0]
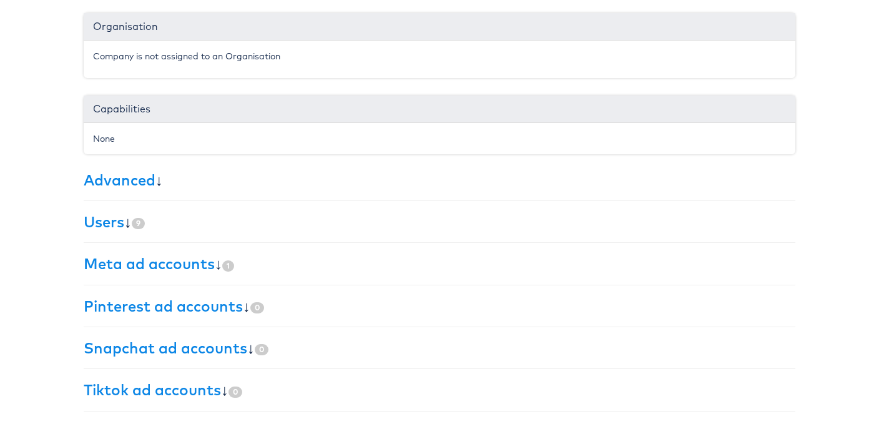
click at [300, 269] on h3 "Meta ad accounts ↓ 1" at bounding box center [440, 263] width 712 height 16
click at [155, 219] on h3 "Users ↓ 9" at bounding box center [440, 222] width 712 height 16
click at [114, 222] on link "Users" at bounding box center [104, 221] width 41 height 19
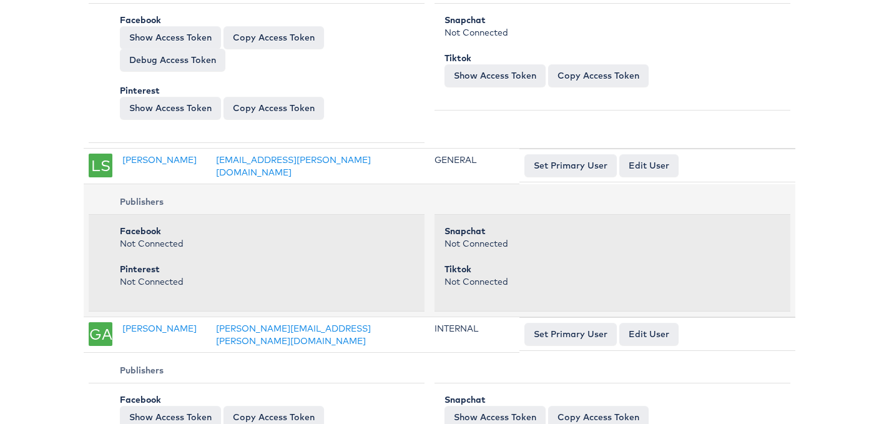
scroll to position [0, 0]
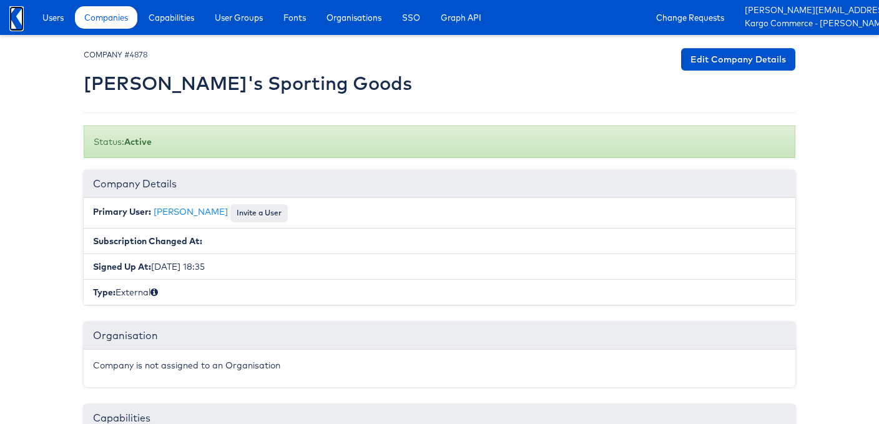
click at [16, 24] on icon at bounding box center [16, 17] width 14 height 22
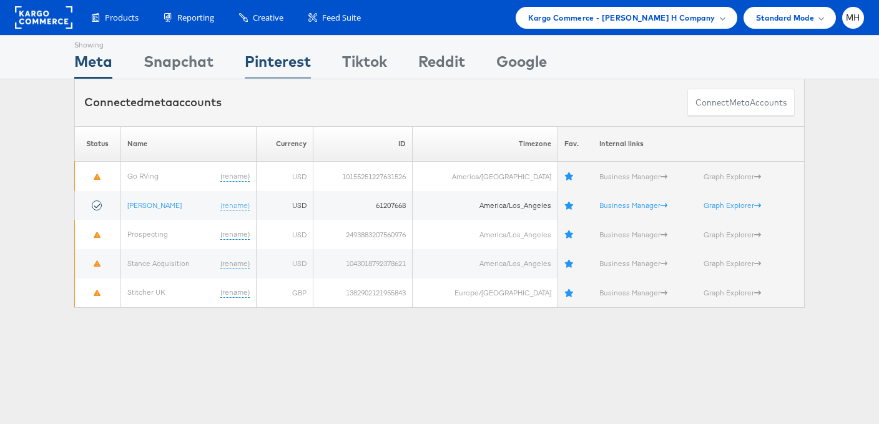
click at [262, 67] on div "Pinterest" at bounding box center [278, 65] width 66 height 28
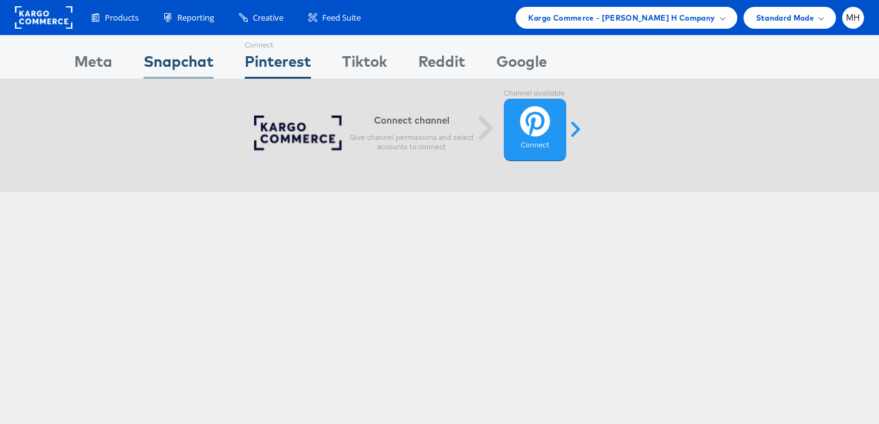
click at [200, 59] on div "Snapchat" at bounding box center [179, 65] width 70 height 28
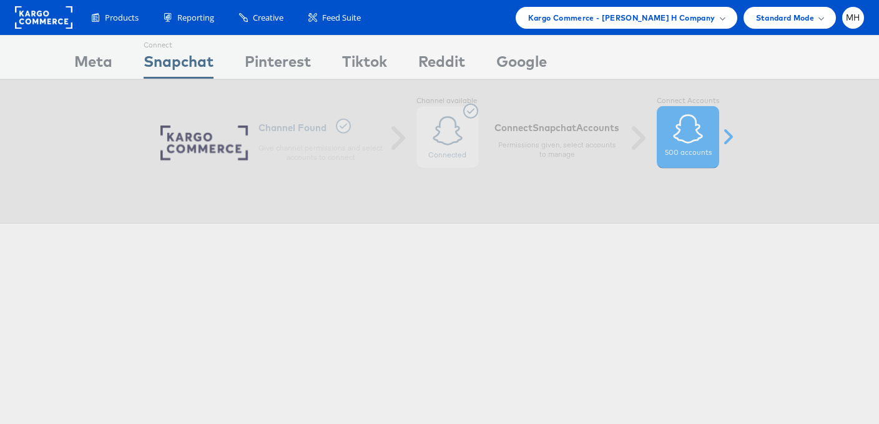
click at [72, 66] on div "Connect Meta Connect Snapchat Connect Pinterest Connect Tiktok Connect Reddit C…" at bounding box center [439, 57] width 879 height 44
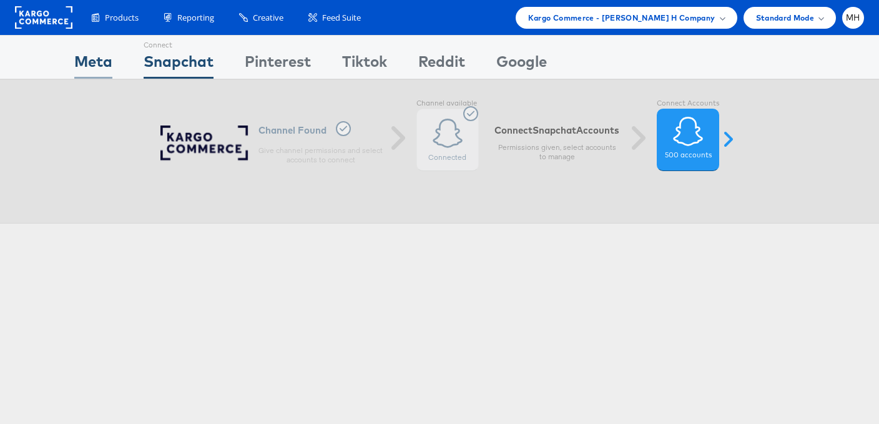
click at [92, 61] on div "Meta" at bounding box center [93, 65] width 38 height 28
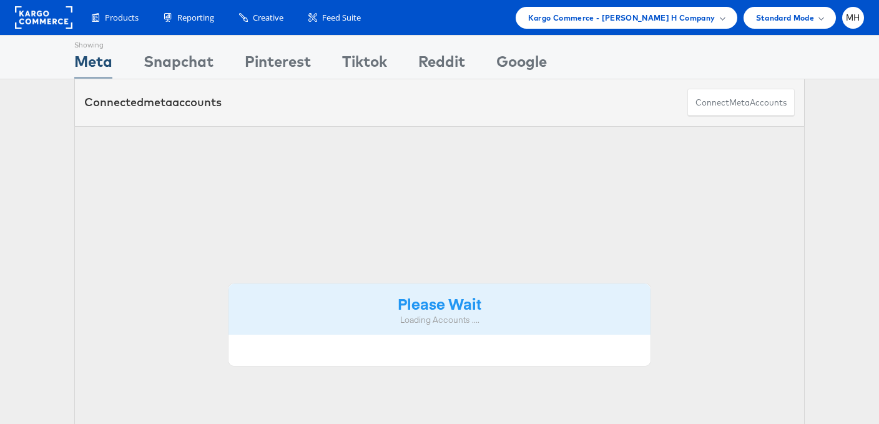
drag, startPoint x: 0, startPoint y: 0, endPoint x: 80, endPoint y: 63, distance: 101.8
click at [80, 63] on div "Meta" at bounding box center [93, 65] width 38 height 28
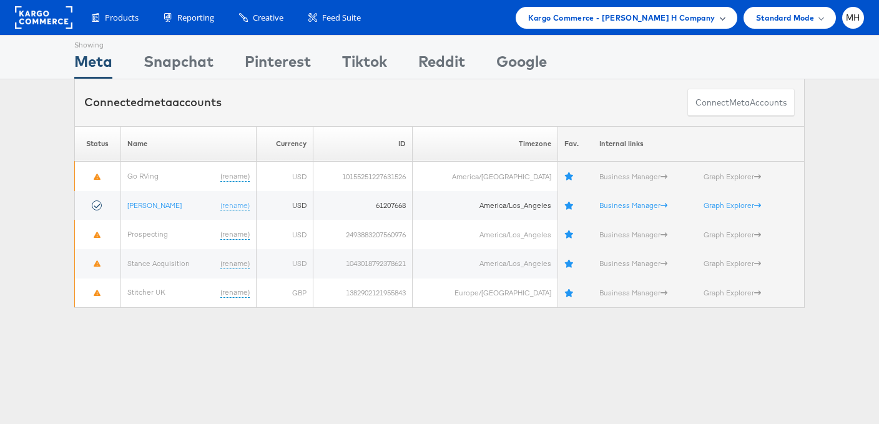
click at [652, 15] on span "Kargo Commerce - [PERSON_NAME] H Company" at bounding box center [621, 17] width 187 height 13
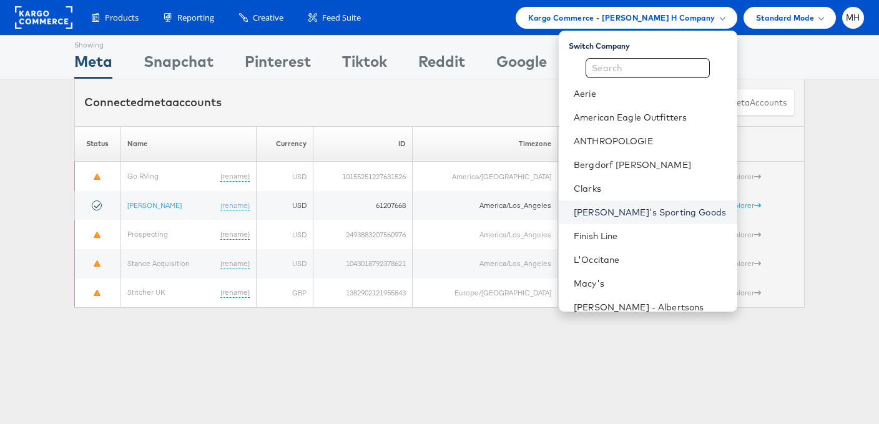
click at [646, 211] on link "[PERSON_NAME]'s Sporting Goods" at bounding box center [651, 212] width 154 height 12
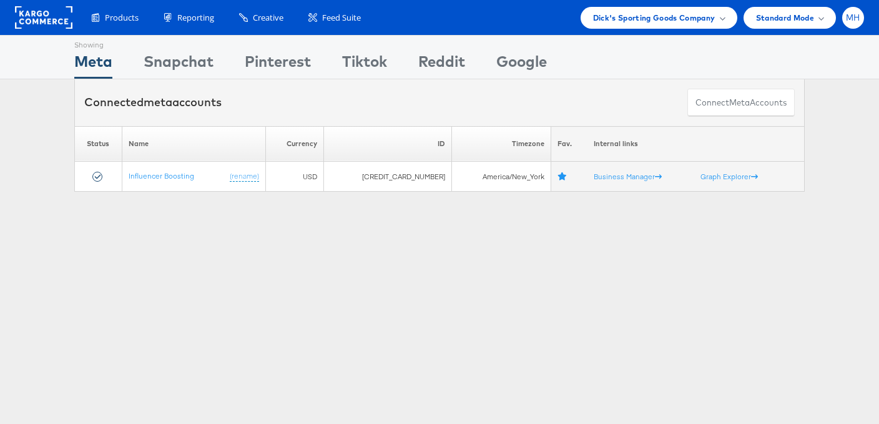
click at [852, 19] on span "MH" at bounding box center [853, 18] width 14 height 8
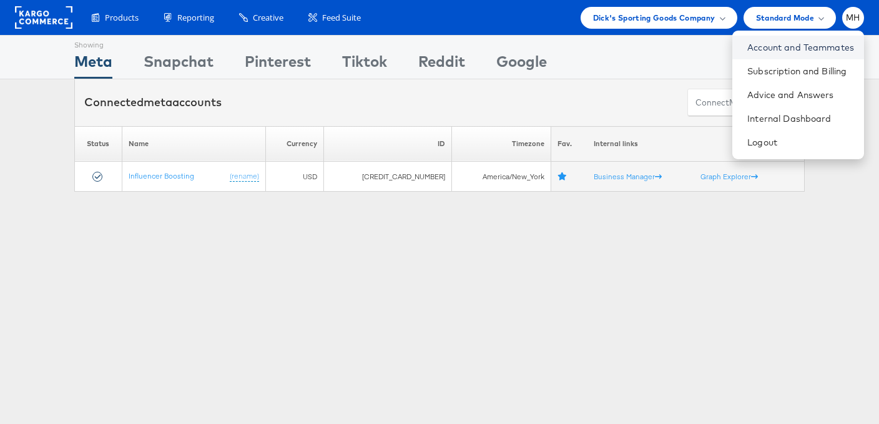
click at [826, 48] on link "Account and Teammates" at bounding box center [800, 47] width 107 height 12
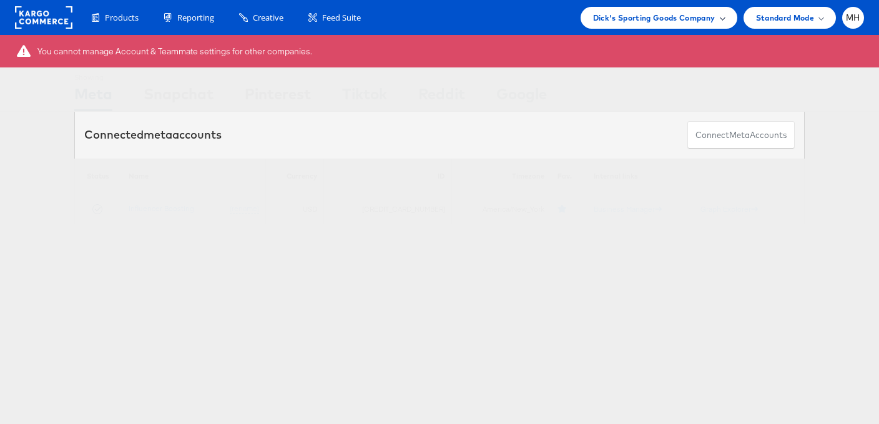
click at [683, 20] on span "Dick's Sporting Goods Company" at bounding box center [654, 17] width 122 height 13
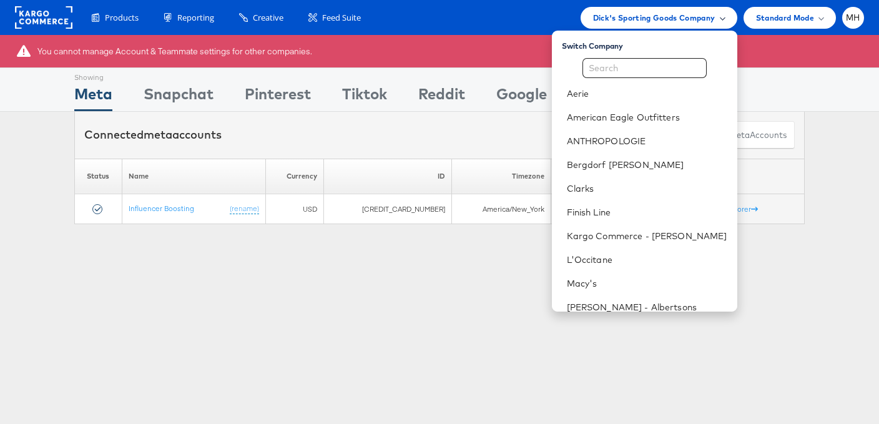
click at [683, 20] on span "Dick's Sporting Goods Company" at bounding box center [654, 17] width 122 height 13
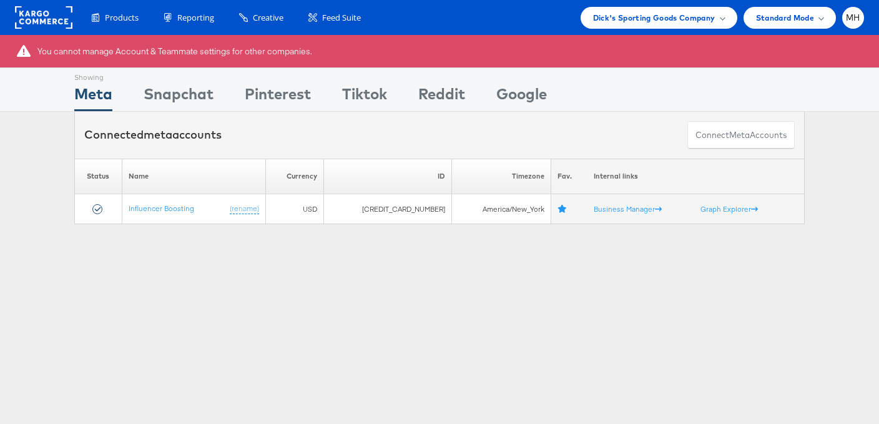
click at [36, 29] on link at bounding box center [43, 25] width 57 height 11
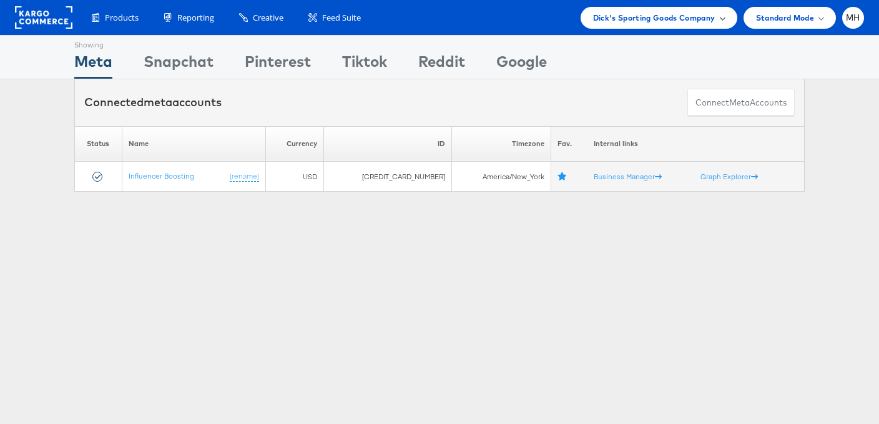
click at [622, 21] on span "Dick's Sporting Goods Company" at bounding box center [654, 17] width 122 height 13
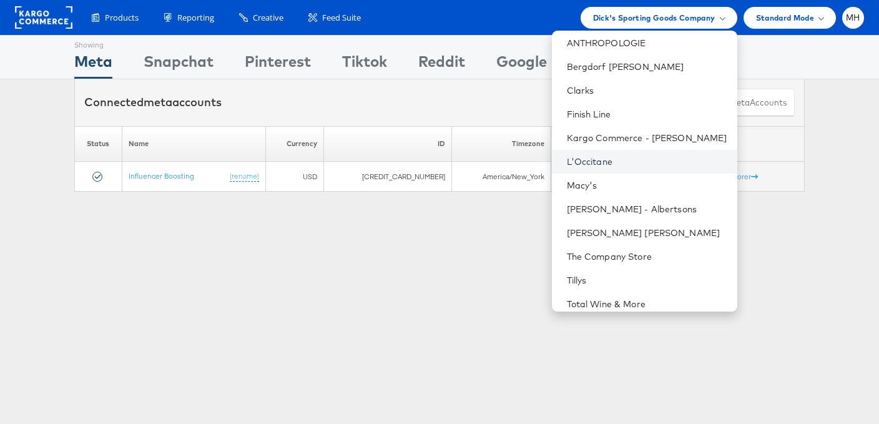
scroll to position [152, 0]
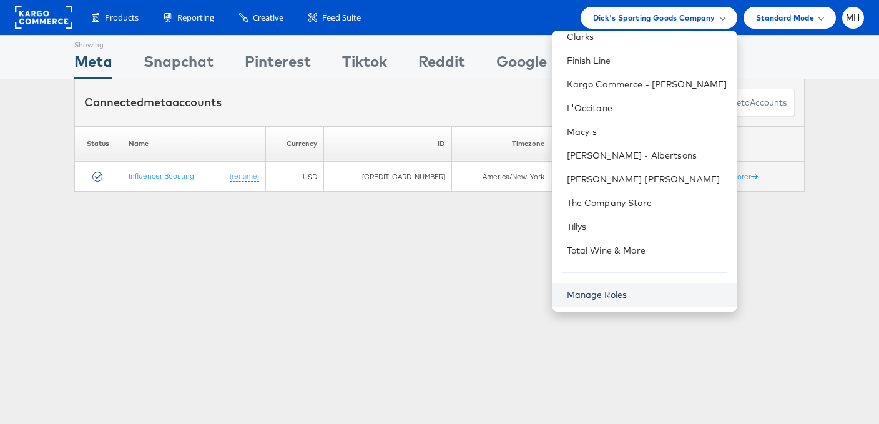
click at [627, 290] on link "Manage Roles" at bounding box center [597, 294] width 61 height 11
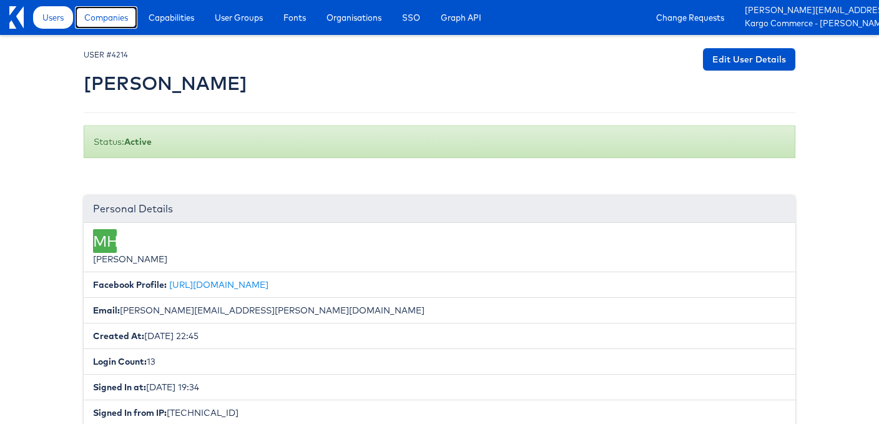
click at [123, 20] on span "Companies" at bounding box center [106, 17] width 44 height 12
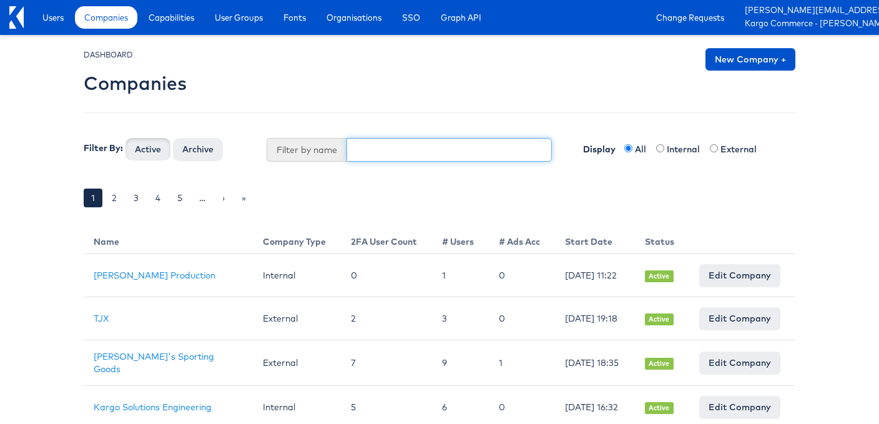
click at [400, 149] on input "text" at bounding box center [450, 150] width 206 height 24
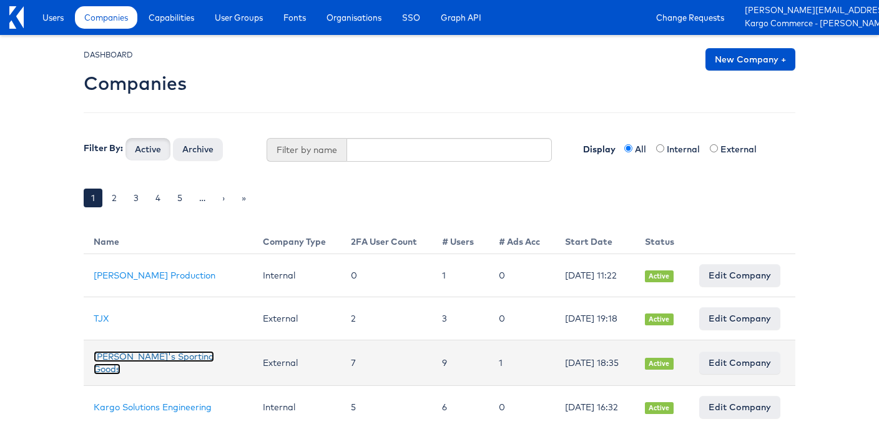
click at [136, 367] on link "[PERSON_NAME]'s Sporting Goods" at bounding box center [154, 363] width 120 height 24
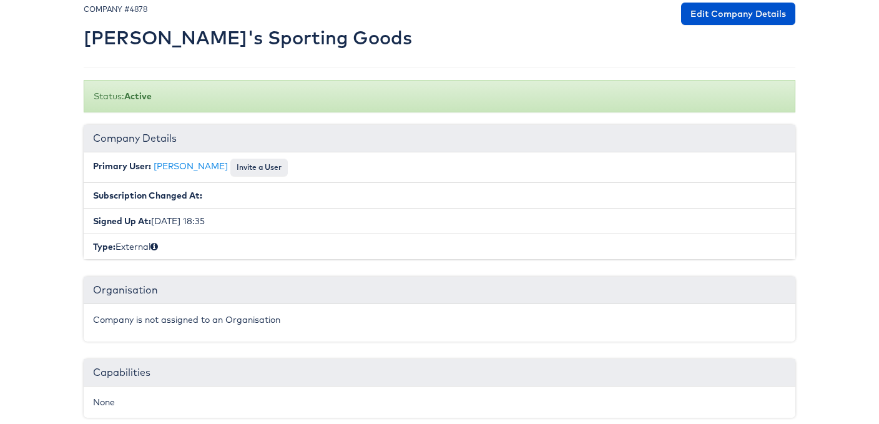
scroll to position [309, 0]
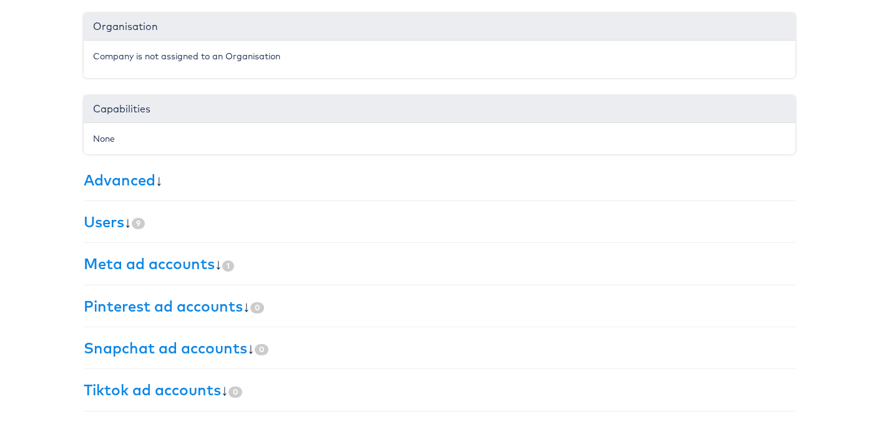
click at [307, 271] on h3 "Meta ad accounts ↓ 1" at bounding box center [440, 263] width 712 height 16
click at [282, 265] on h3 "Meta ad accounts ↓ 1" at bounding box center [440, 263] width 712 height 16
click at [209, 265] on link "Meta ad accounts" at bounding box center [149, 263] width 131 height 19
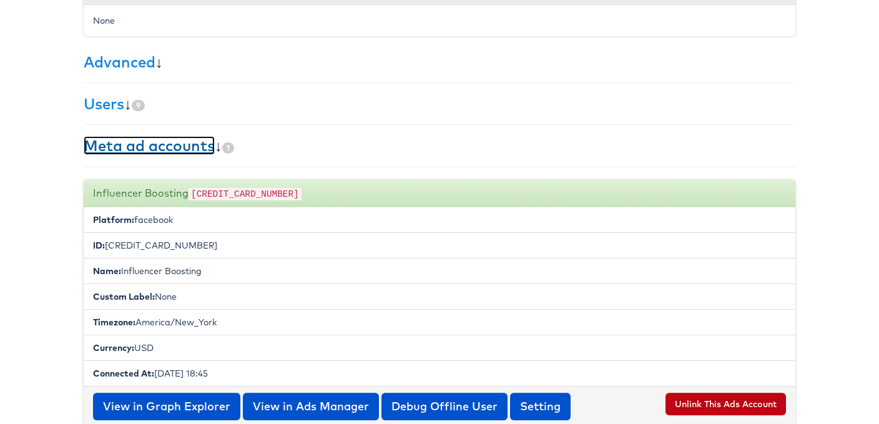
scroll to position [421, 0]
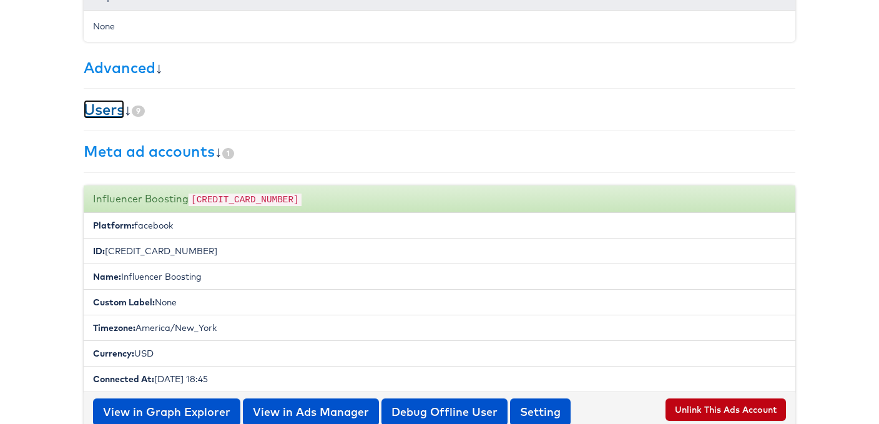
click at [111, 107] on link "Users" at bounding box center [104, 109] width 41 height 19
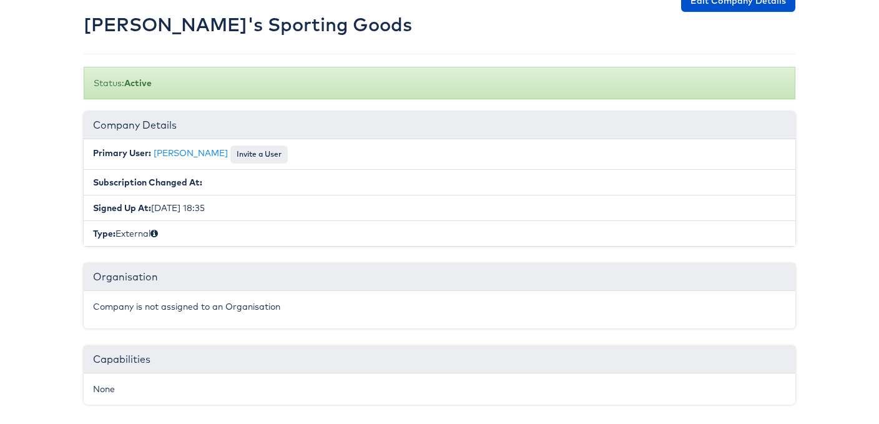
scroll to position [0, 0]
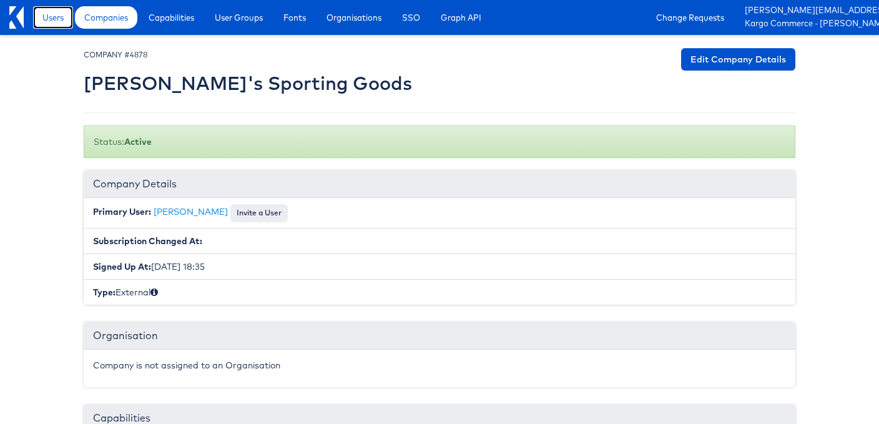
click at [51, 16] on span "Users" at bounding box center [52, 17] width 21 height 12
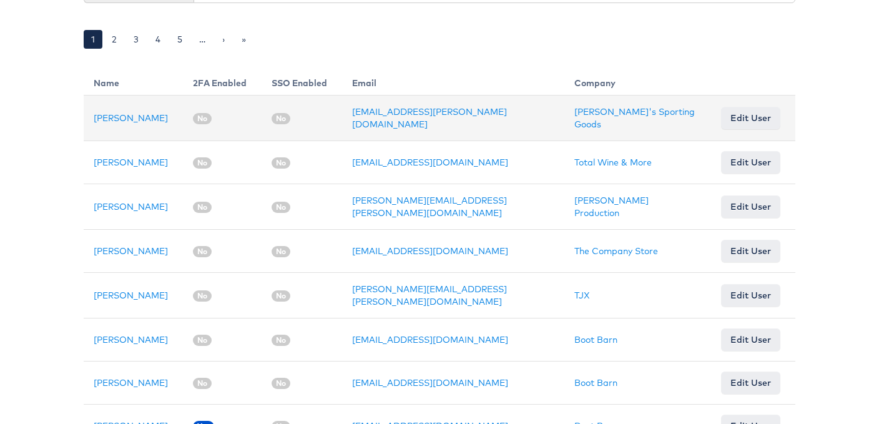
scroll to position [227, 0]
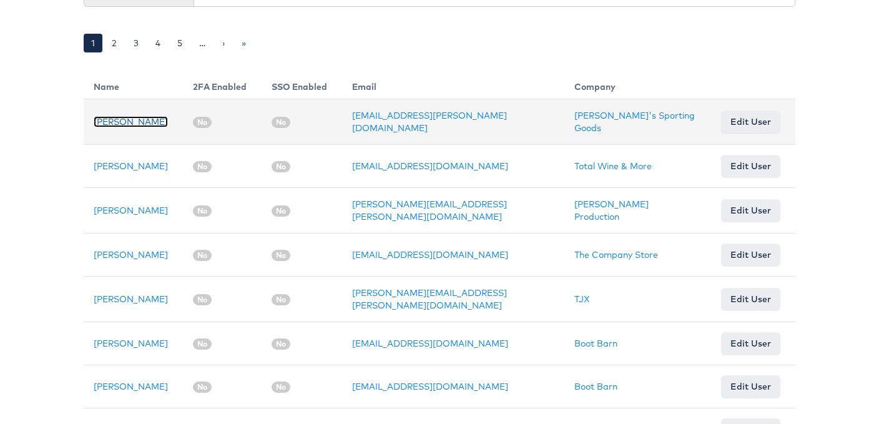
click at [113, 122] on link "[PERSON_NAME]" at bounding box center [131, 121] width 74 height 11
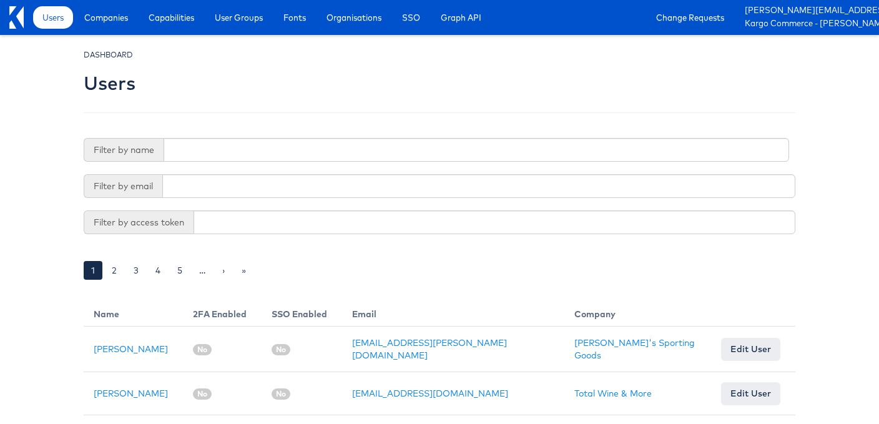
scroll to position [227, 0]
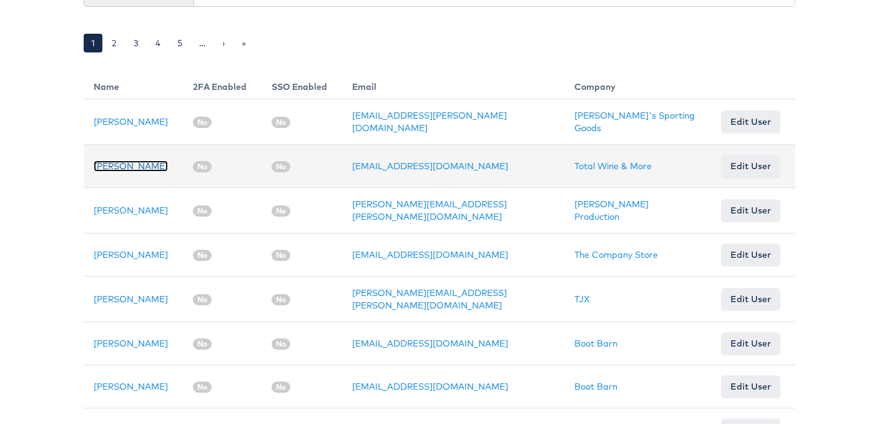
click at [134, 160] on link "Jessica Ewing" at bounding box center [131, 165] width 74 height 11
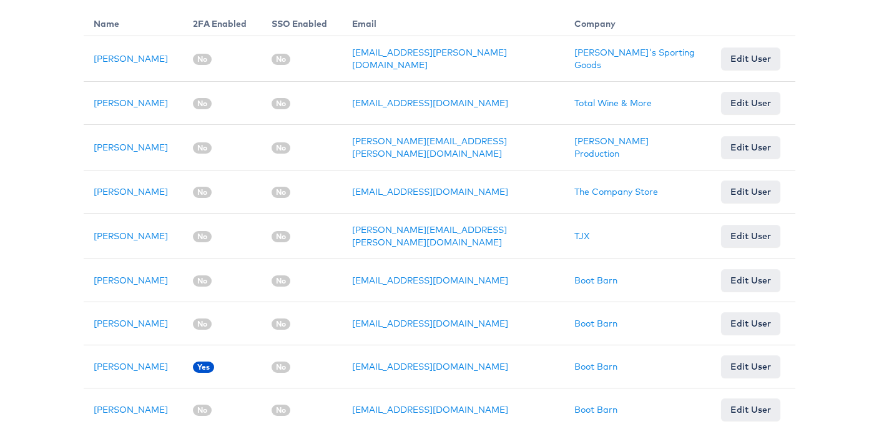
scroll to position [310, 0]
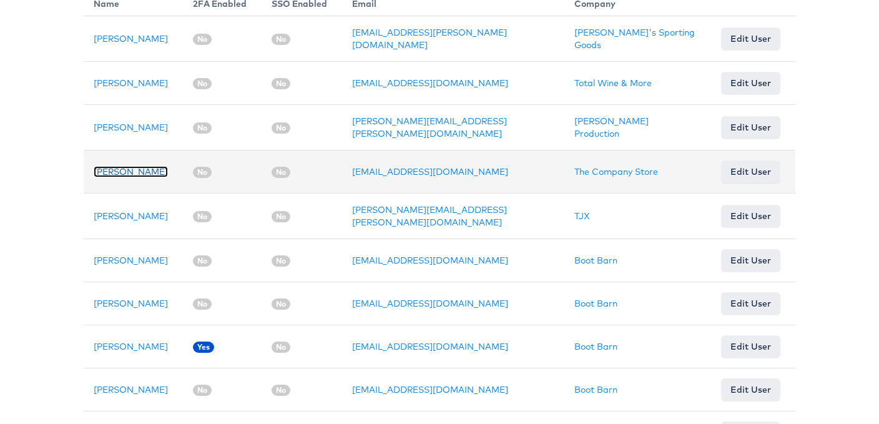
click at [140, 167] on link "Yalda Sajjad" at bounding box center [131, 171] width 74 height 11
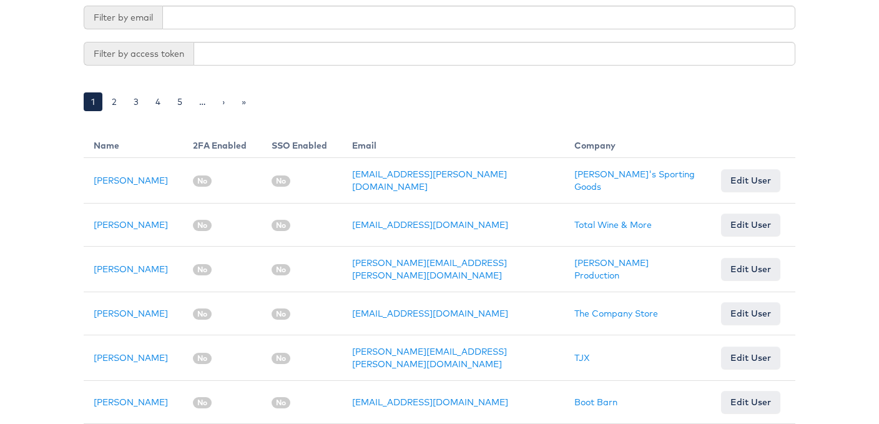
scroll to position [180, 0]
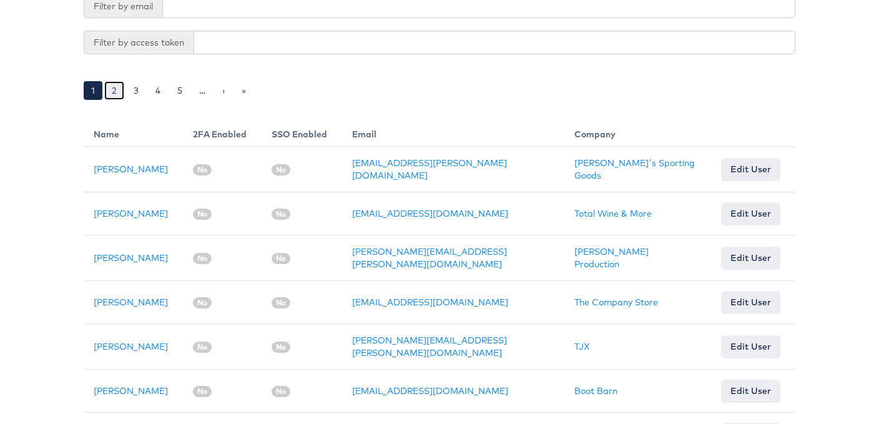
click at [122, 91] on link "2" at bounding box center [114, 90] width 20 height 19
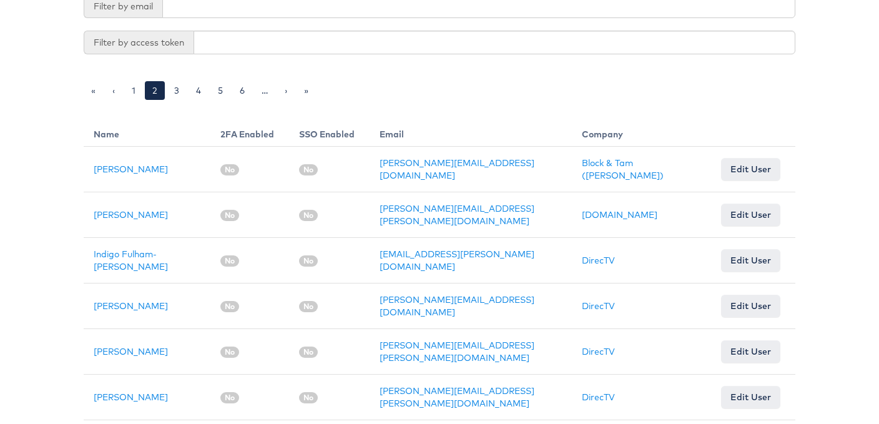
scroll to position [248, 0]
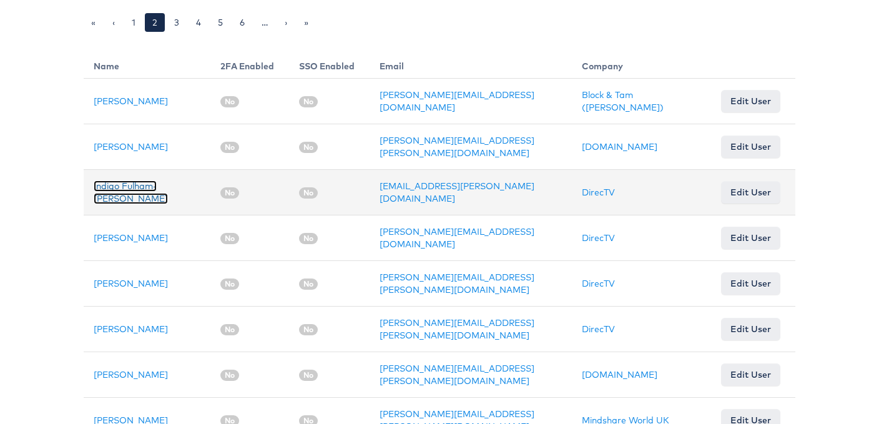
click at [130, 189] on link "Indigo Fulham-FitzGerald" at bounding box center [131, 192] width 74 height 24
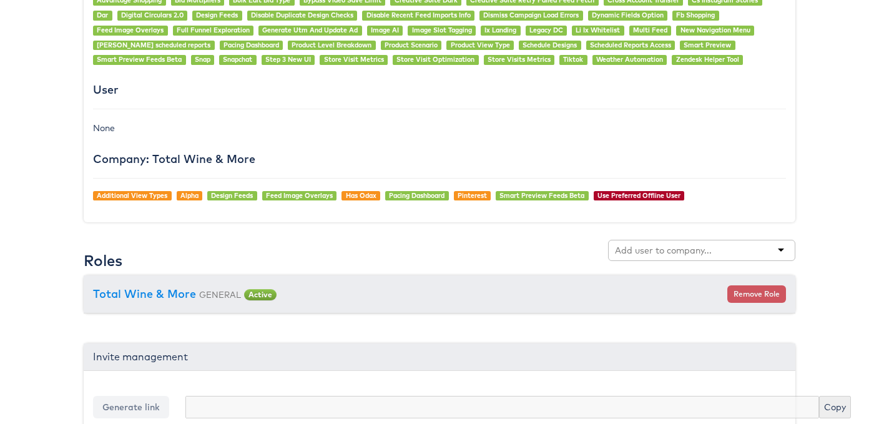
scroll to position [982, 0]
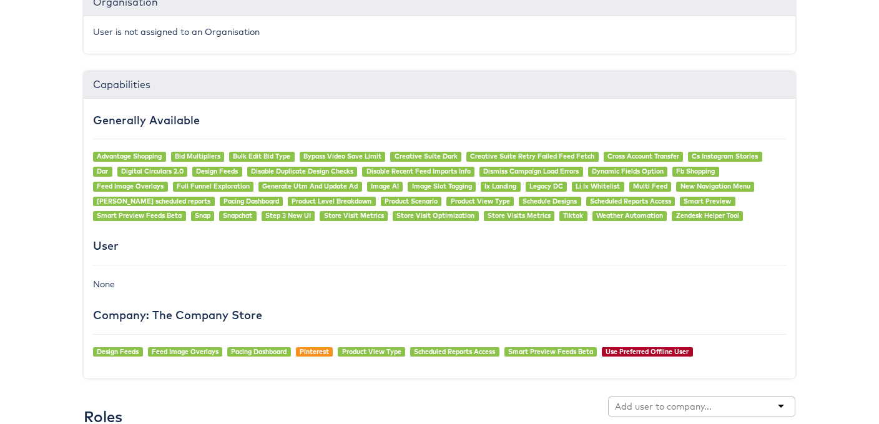
scroll to position [850, 0]
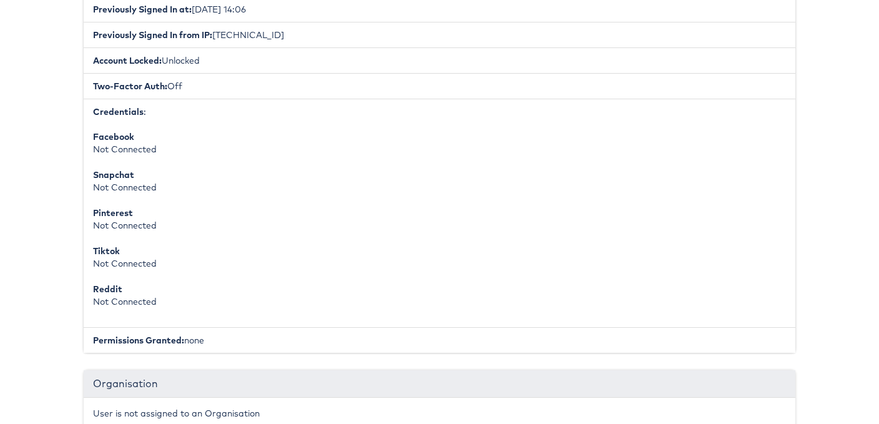
scroll to position [295, 0]
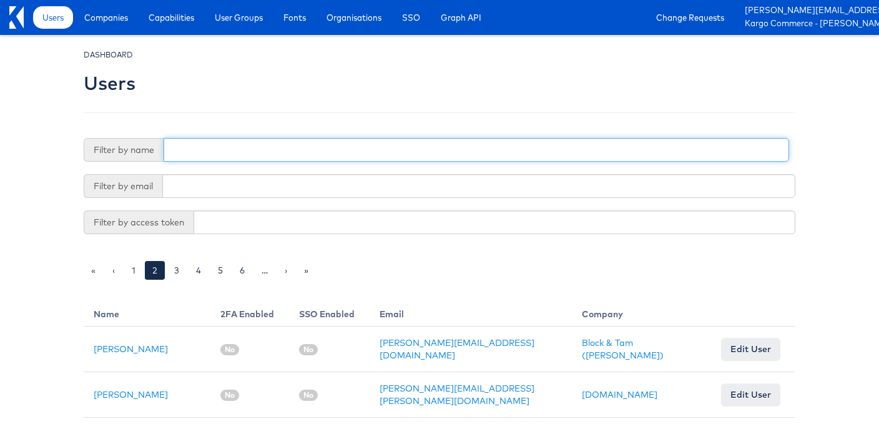
click at [222, 147] on input "text" at bounding box center [477, 150] width 626 height 24
type input "[PERSON_NAME]"
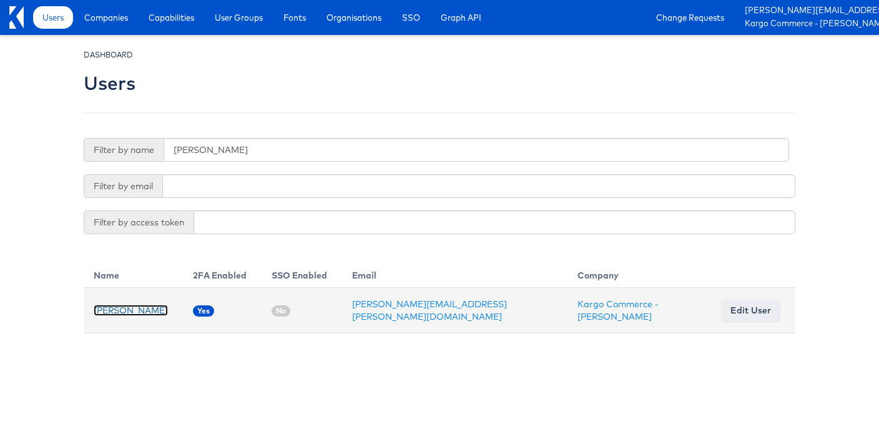
click at [132, 312] on link "[PERSON_NAME]" at bounding box center [131, 310] width 74 height 11
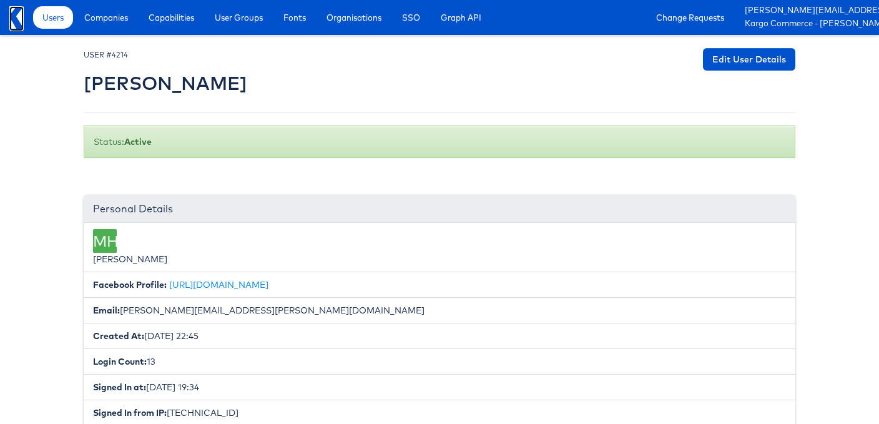
click at [10, 22] on icon at bounding box center [12, 25] width 7 height 8
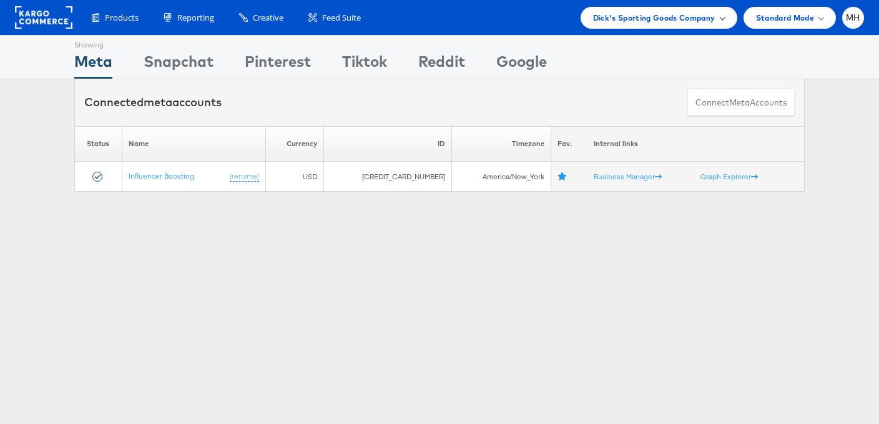
click at [717, 16] on div "Dick's Sporting Goods Company" at bounding box center [659, 17] width 132 height 13
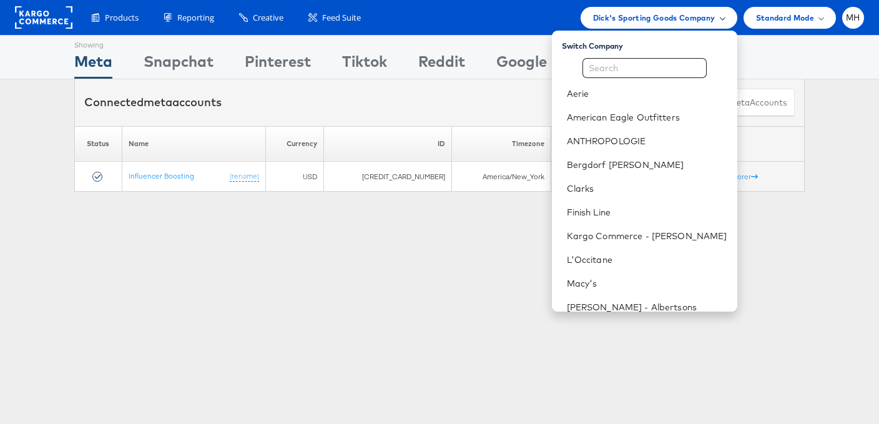
click at [717, 16] on div "Dick's Sporting Goods Company" at bounding box center [659, 17] width 132 height 13
